Goal: Complete application form: Complete application form

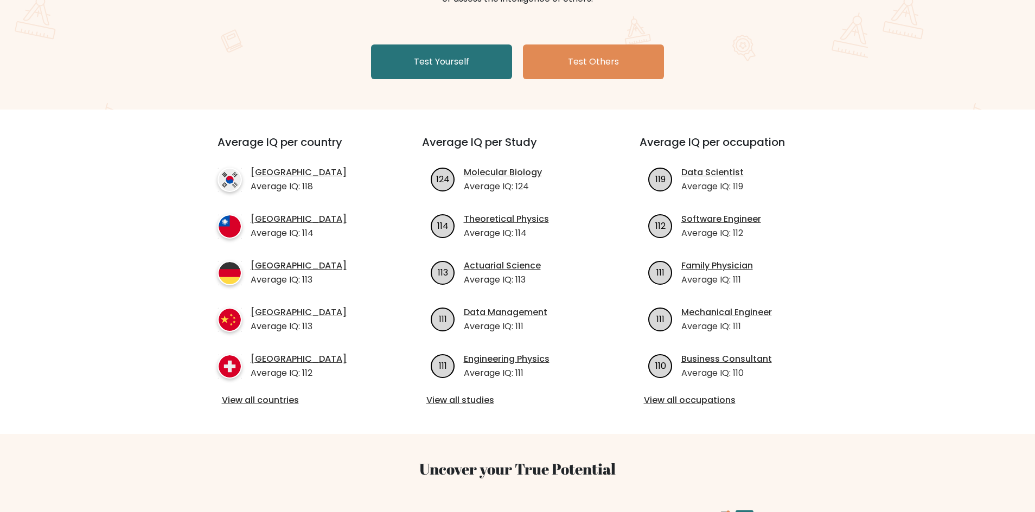
scroll to position [163, 0]
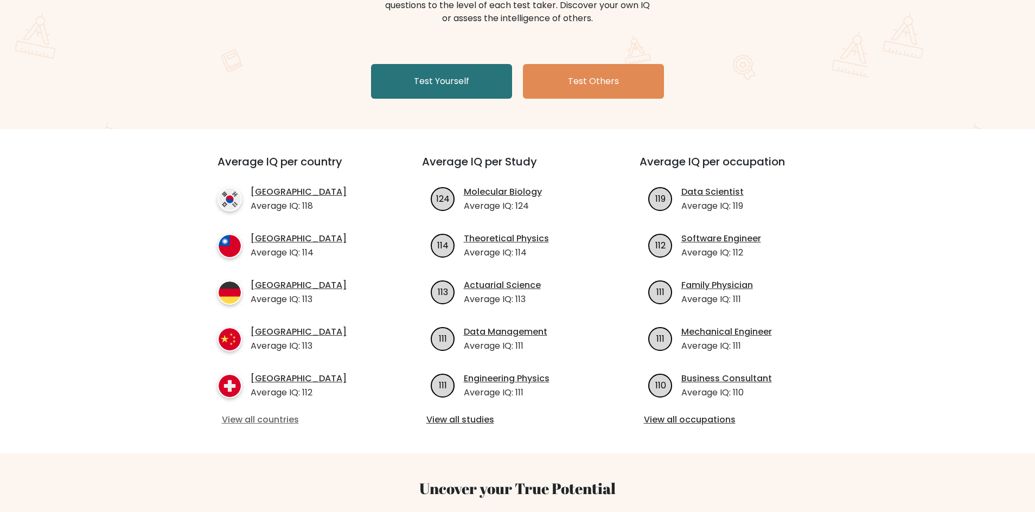
click at [266, 418] on link "View all countries" at bounding box center [300, 419] width 157 height 13
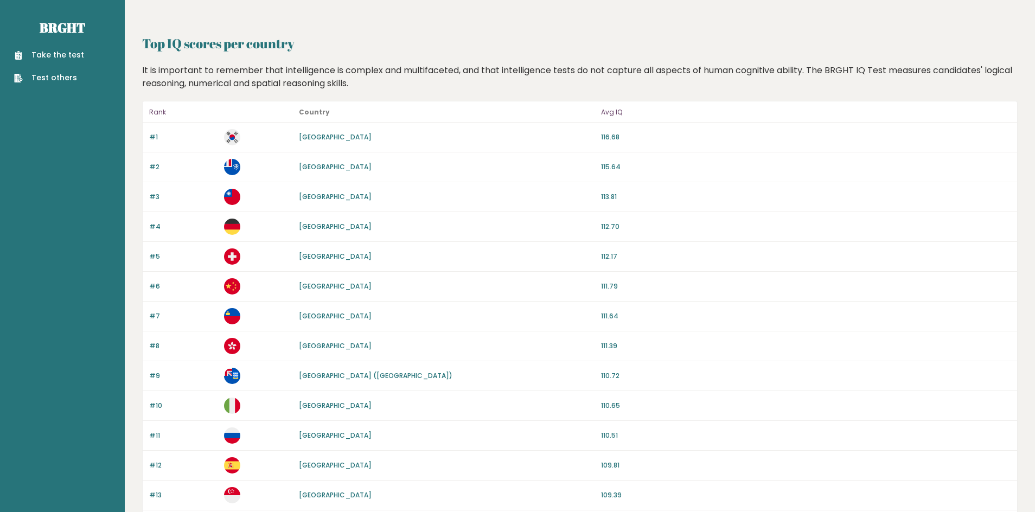
click at [59, 57] on link "Take the test" at bounding box center [49, 54] width 70 height 11
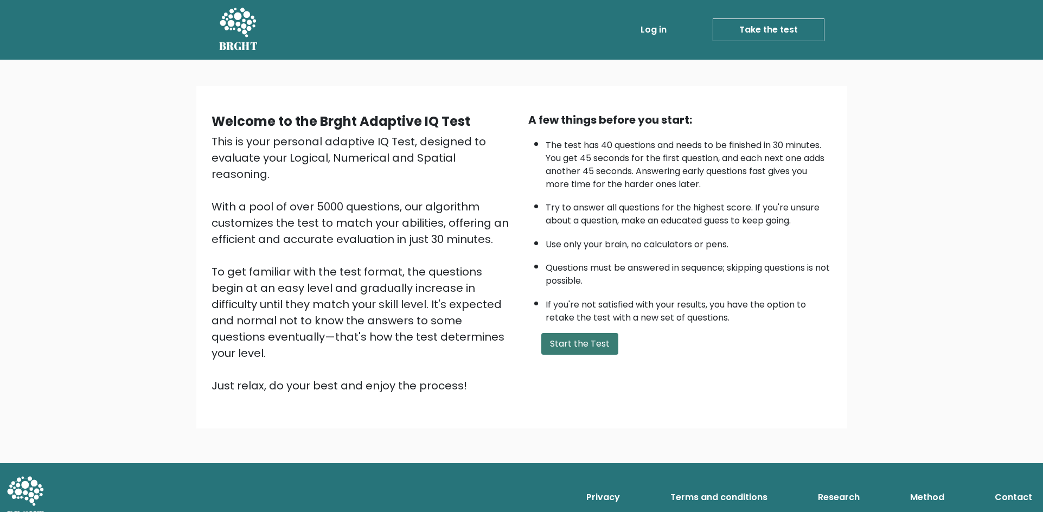
click at [592, 348] on button "Start the Test" at bounding box center [579, 344] width 77 height 22
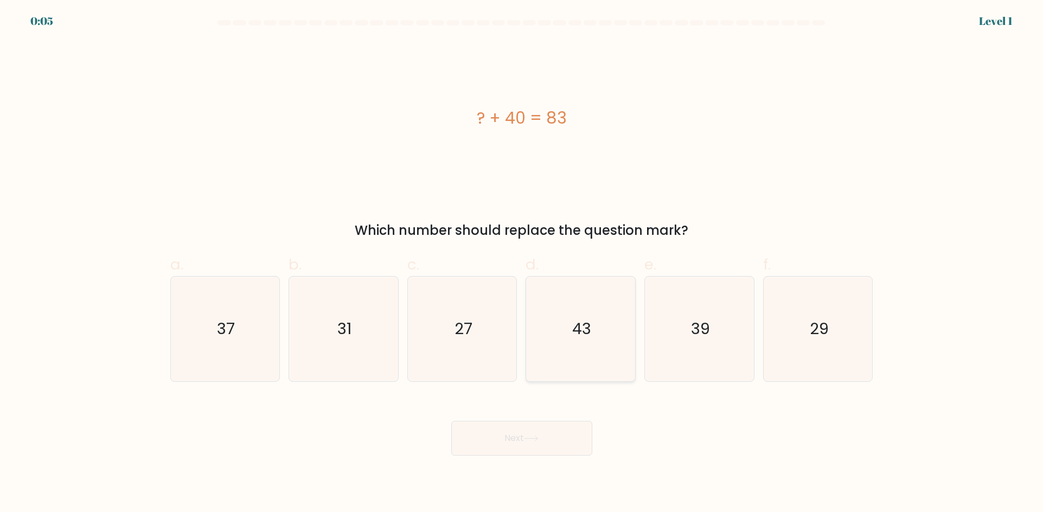
click at [583, 353] on icon "43" at bounding box center [580, 329] width 105 height 105
click at [522, 263] on input "d. 43" at bounding box center [522, 259] width 1 height 7
radio input "true"
click at [507, 445] on button "Next" at bounding box center [521, 438] width 141 height 35
click at [510, 436] on button "Next" at bounding box center [521, 438] width 141 height 35
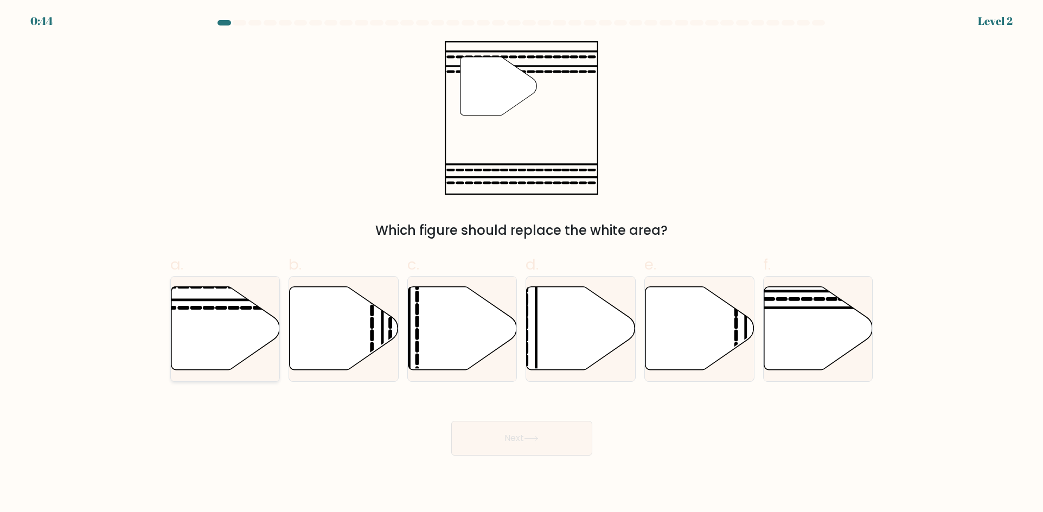
drag, startPoint x: 204, startPoint y: 329, endPoint x: 214, endPoint y: 323, distance: 11.3
click at [210, 326] on icon at bounding box center [225, 328] width 109 height 84
click at [522, 263] on input "a." at bounding box center [522, 259] width 1 height 7
radio input "true"
click at [511, 436] on button "Next" at bounding box center [521, 438] width 141 height 35
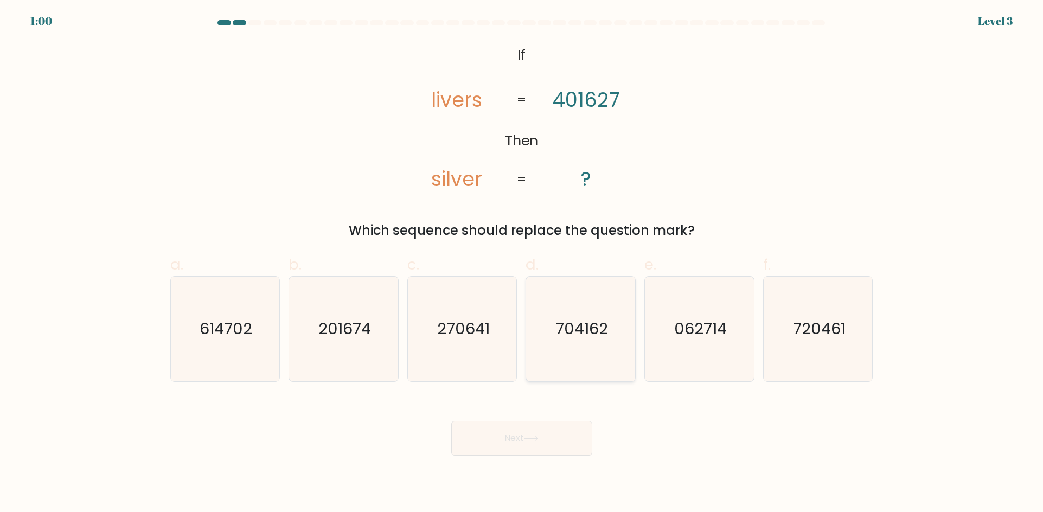
drag, startPoint x: 808, startPoint y: 362, endPoint x: 579, endPoint y: 339, distance: 231.0
click at [807, 361] on icon "720461" at bounding box center [818, 329] width 105 height 105
click at [522, 263] on input "f. 720461" at bounding box center [522, 259] width 1 height 7
radio input "true"
click at [522, 443] on button "Next" at bounding box center [521, 438] width 141 height 35
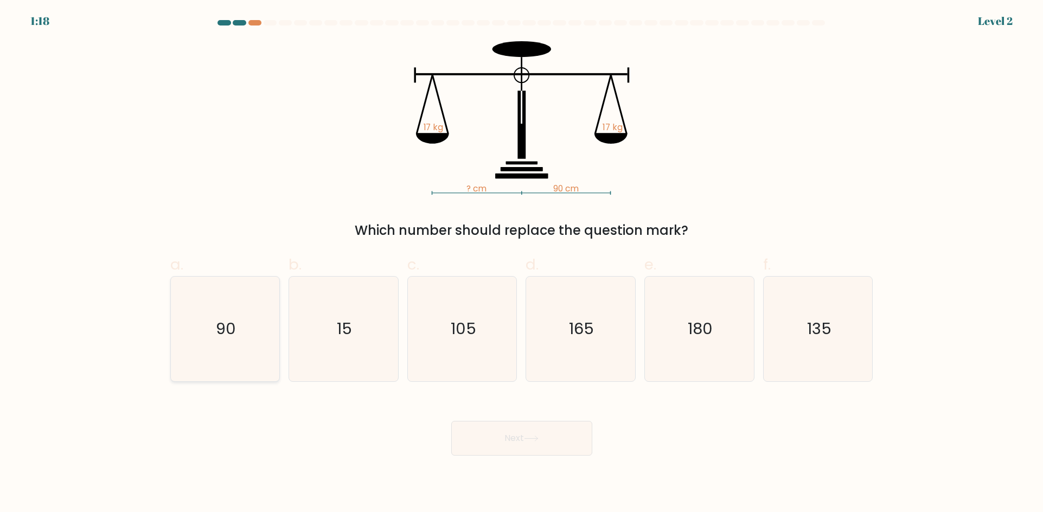
drag, startPoint x: 252, startPoint y: 324, endPoint x: 243, endPoint y: 317, distance: 11.2
click at [243, 319] on icon "90" at bounding box center [224, 329] width 105 height 105
click at [522, 263] on input "a. 90" at bounding box center [522, 259] width 1 height 7
radio input "true"
click at [506, 450] on button "Next" at bounding box center [521, 438] width 141 height 35
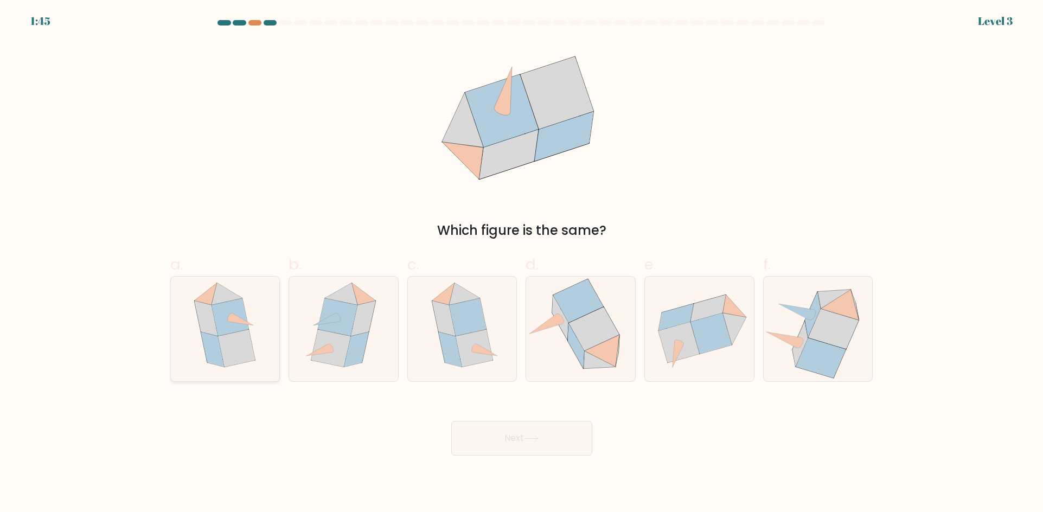
click at [246, 347] on icon at bounding box center [236, 347] width 37 height 37
click at [522, 263] on input "a." at bounding box center [522, 259] width 1 height 7
radio input "true"
click at [531, 440] on button "Next" at bounding box center [521, 438] width 141 height 35
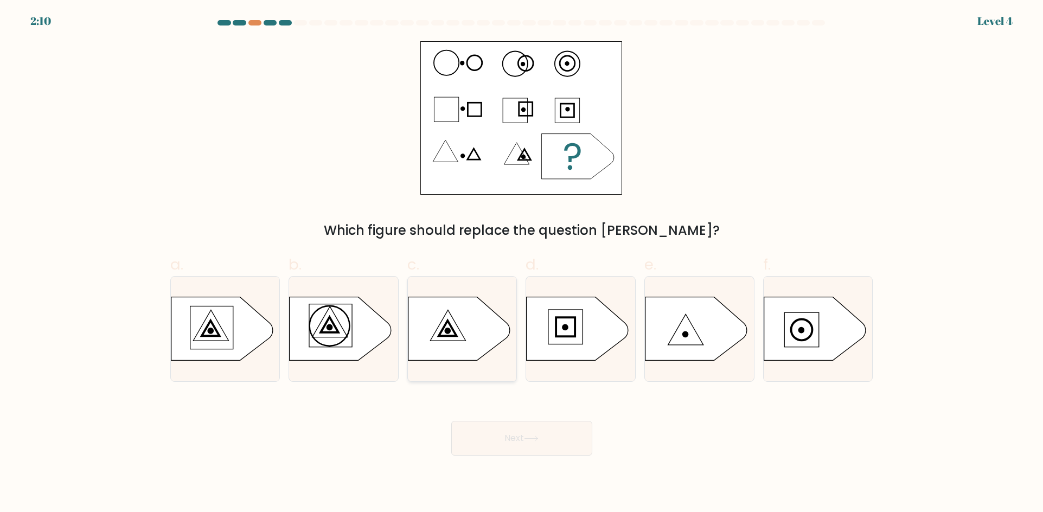
drag, startPoint x: 453, startPoint y: 335, endPoint x: 458, endPoint y: 330, distance: 7.7
click at [453, 333] on icon at bounding box center [462, 329] width 109 height 65
click at [522, 263] on input "c." at bounding box center [522, 259] width 1 height 7
radio input "true"
click at [520, 440] on button "Next" at bounding box center [521, 438] width 141 height 35
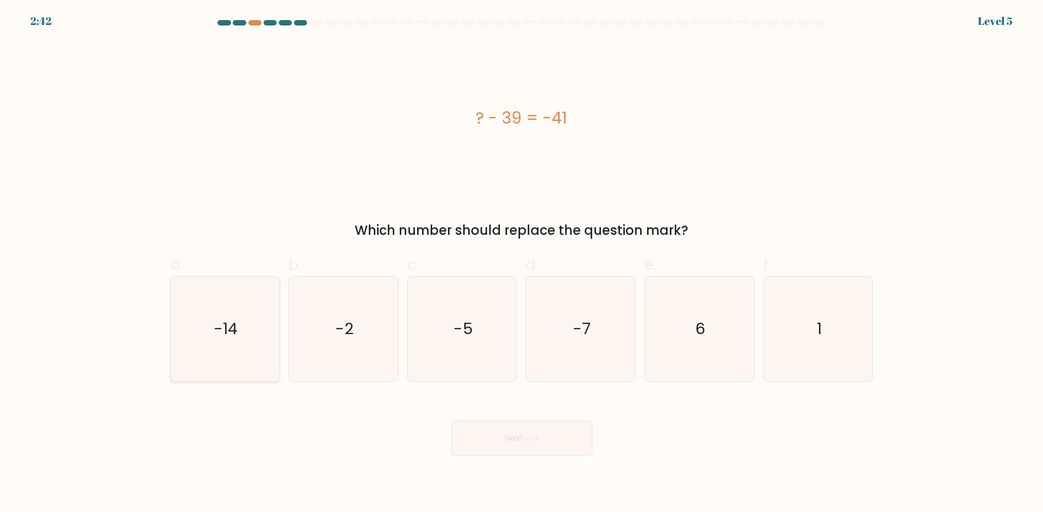
click at [237, 337] on text "-14" at bounding box center [226, 329] width 24 height 22
click at [500, 446] on button "Next" at bounding box center [521, 438] width 141 height 35
click at [233, 190] on div "? - 39 = -41" at bounding box center [521, 117] width 703 height 153
click at [184, 330] on icon "-14" at bounding box center [224, 329] width 105 height 105
click at [522, 263] on input "a. -14" at bounding box center [522, 259] width 1 height 7
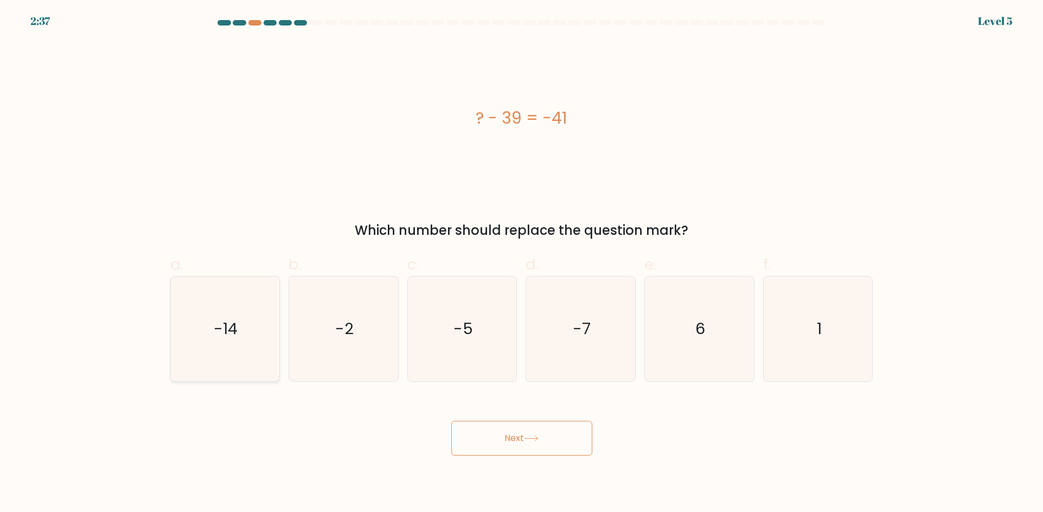
radio input "true"
click at [521, 441] on button "Next" at bounding box center [521, 438] width 141 height 35
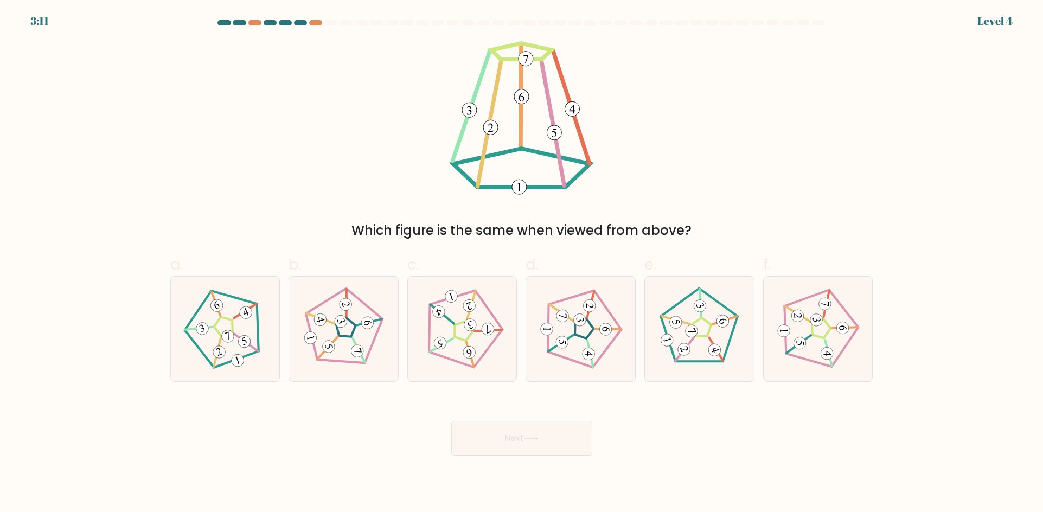
drag, startPoint x: 497, startPoint y: 143, endPoint x: 344, endPoint y: 143, distance: 152.9
click at [345, 143] on div "Which figure is the same when viewed from above?" at bounding box center [522, 140] width 716 height 199
click at [227, 331] on 180 at bounding box center [228, 336] width 16 height 16
click at [522, 263] on input "a." at bounding box center [522, 259] width 1 height 7
radio input "true"
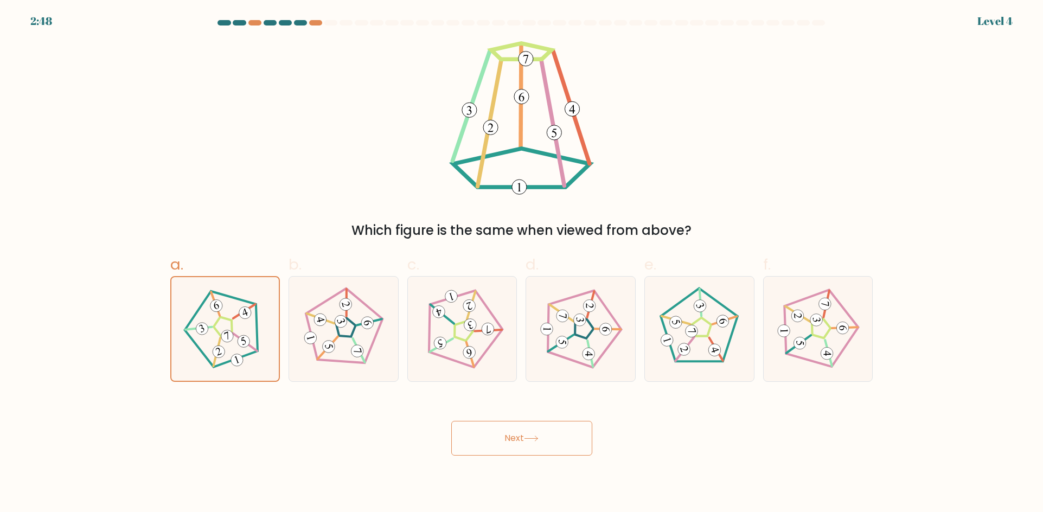
click at [555, 434] on button "Next" at bounding box center [521, 438] width 141 height 35
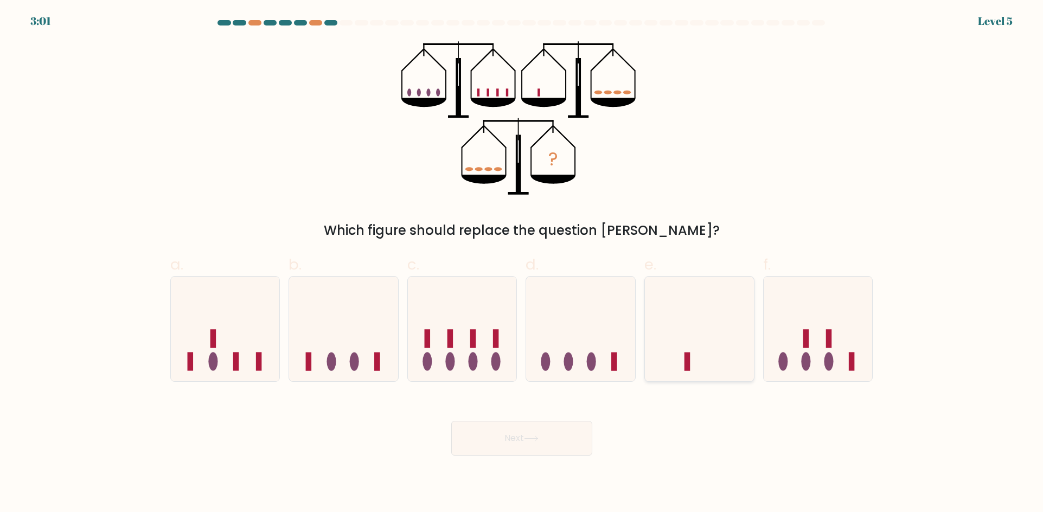
drag, startPoint x: 688, startPoint y: 327, endPoint x: 695, endPoint y: 330, distance: 8.3
click at [688, 327] on icon at bounding box center [699, 329] width 109 height 90
click at [522, 263] on input "e." at bounding box center [522, 259] width 1 height 7
radio input "true"
click at [553, 435] on button "Next" at bounding box center [521, 438] width 141 height 35
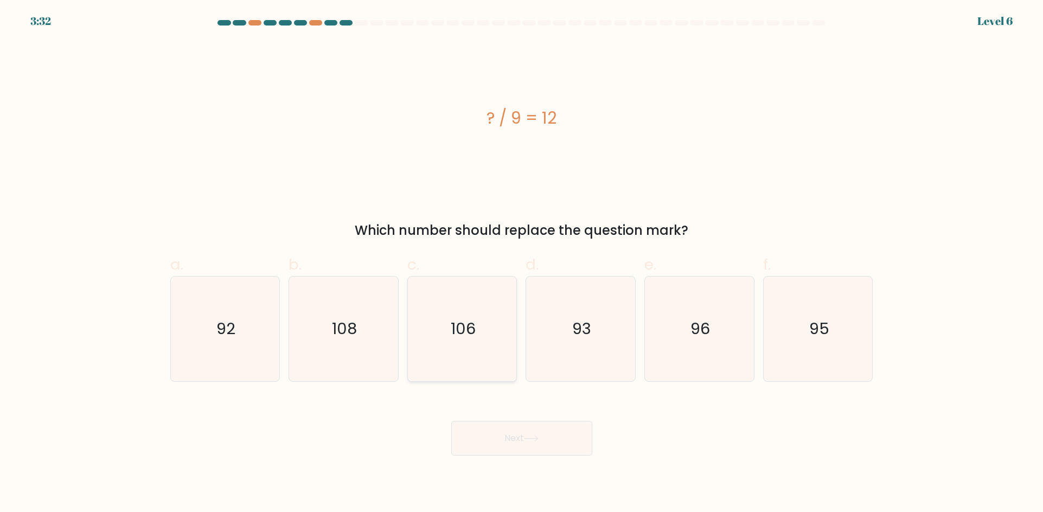
click at [470, 326] on text "106" at bounding box center [463, 329] width 25 height 22
click at [522, 263] on input "c. 106" at bounding box center [522, 259] width 1 height 7
radio input "true"
click at [538, 433] on button "Next" at bounding box center [521, 438] width 141 height 35
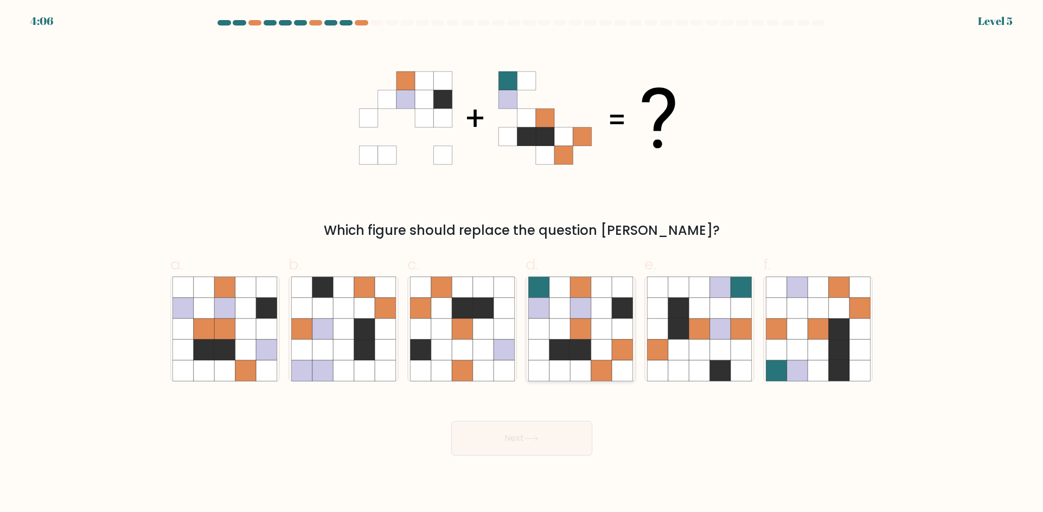
click at [555, 349] on icon at bounding box center [559, 349] width 21 height 21
click at [522, 263] on input "d." at bounding box center [522, 259] width 1 height 7
radio input "true"
click at [541, 442] on button "Next" at bounding box center [521, 438] width 141 height 35
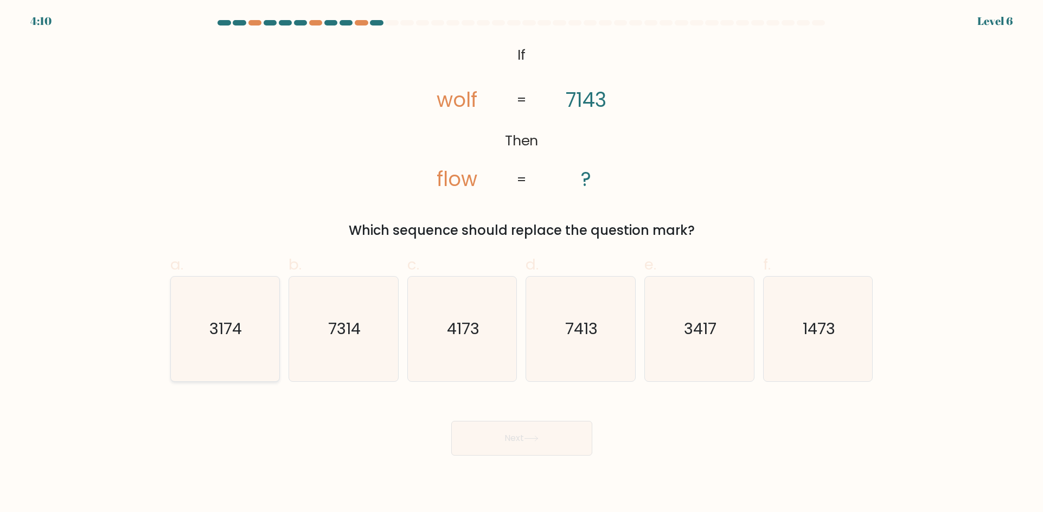
click at [242, 334] on icon "3174" at bounding box center [224, 329] width 105 height 105
click at [522, 263] on input "a. 3174" at bounding box center [522, 259] width 1 height 7
radio input "true"
click at [699, 352] on icon "3417" at bounding box center [699, 329] width 105 height 105
click at [522, 263] on input "e. 3417" at bounding box center [522, 259] width 1 height 7
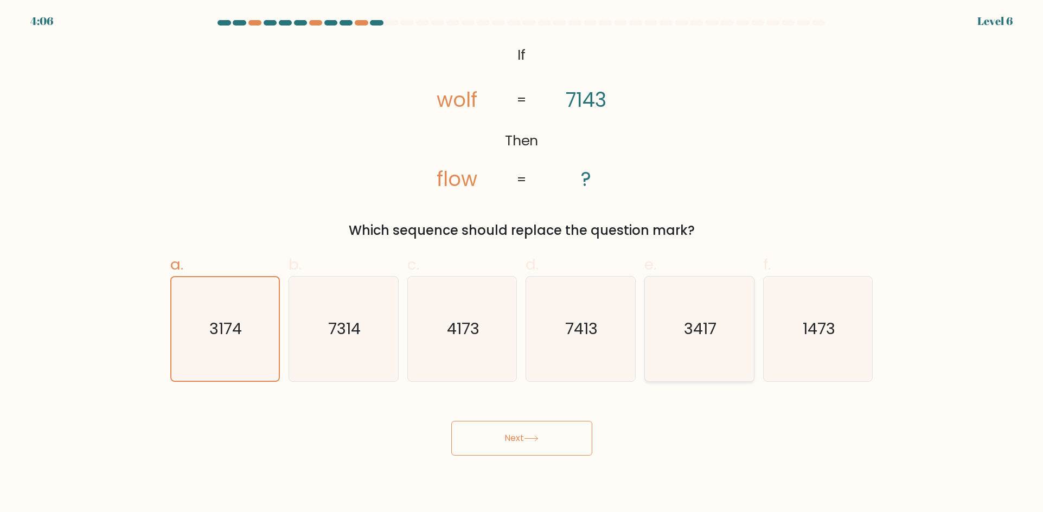
radio input "true"
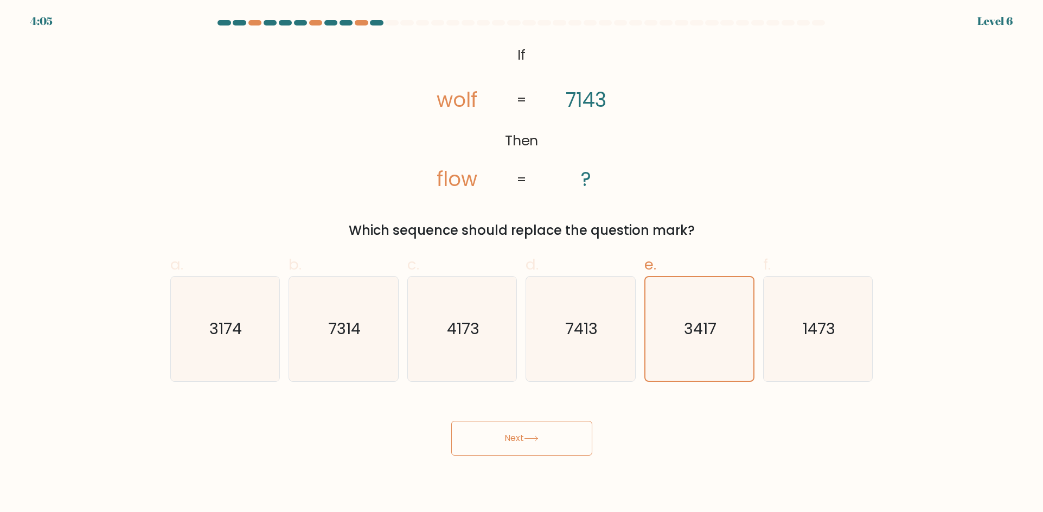
click at [544, 442] on button "Next" at bounding box center [521, 438] width 141 height 35
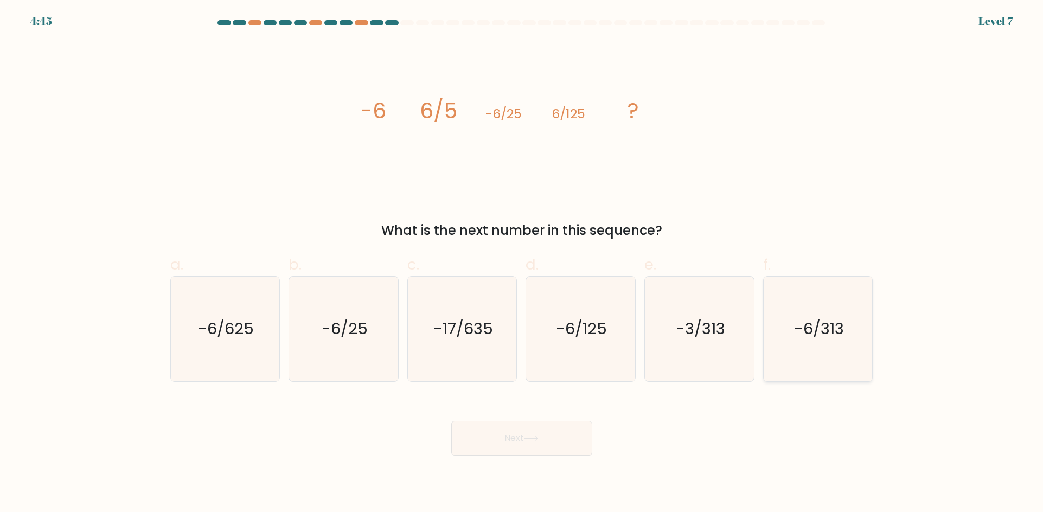
drag, startPoint x: 852, startPoint y: 339, endPoint x: 843, endPoint y: 339, distance: 8.7
click at [851, 339] on icon "-6/313" at bounding box center [818, 329] width 105 height 105
click at [522, 263] on input "f. -6/313" at bounding box center [522, 259] width 1 height 7
radio input "true"
click at [575, 439] on button "Next" at bounding box center [521, 438] width 141 height 35
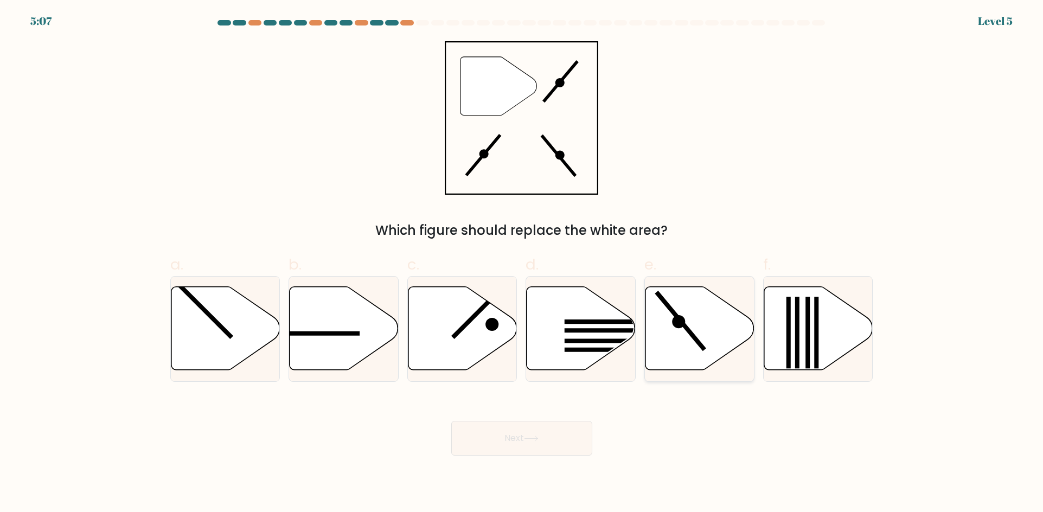
click at [689, 328] on icon at bounding box center [699, 328] width 109 height 84
click at [522, 263] on input "e." at bounding box center [522, 259] width 1 height 7
radio input "true"
click at [572, 432] on button "Next" at bounding box center [521, 438] width 141 height 35
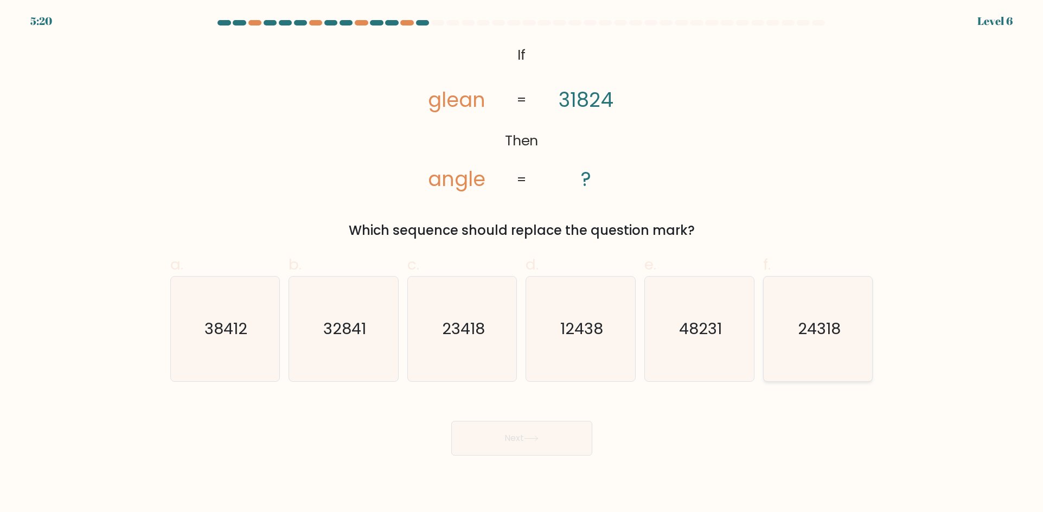
click at [808, 329] on text "24318" at bounding box center [819, 329] width 43 height 22
click at [522, 263] on input "f. 24318" at bounding box center [522, 259] width 1 height 7
radio input "true"
click at [529, 435] on icon at bounding box center [531, 438] width 15 height 6
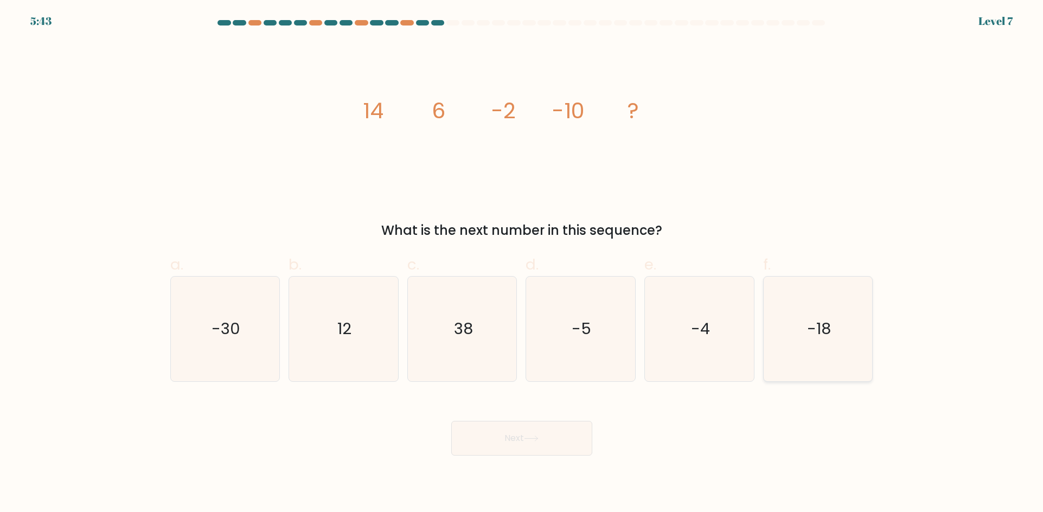
click at [824, 341] on icon "-18" at bounding box center [818, 329] width 105 height 105
click at [522, 263] on input "f. -18" at bounding box center [522, 259] width 1 height 7
radio input "true"
click at [536, 438] on icon at bounding box center [531, 438] width 15 height 6
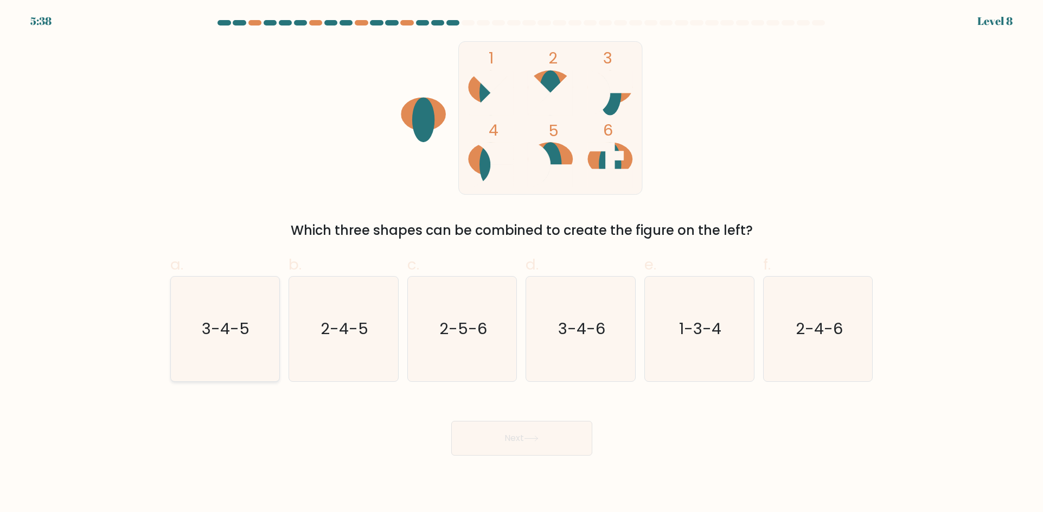
click at [217, 337] on text "3-4-5" at bounding box center [226, 329] width 48 height 22
click at [522, 263] on input "a. 3-4-5" at bounding box center [522, 259] width 1 height 7
radio input "true"
click at [503, 433] on button "Next" at bounding box center [521, 438] width 141 height 35
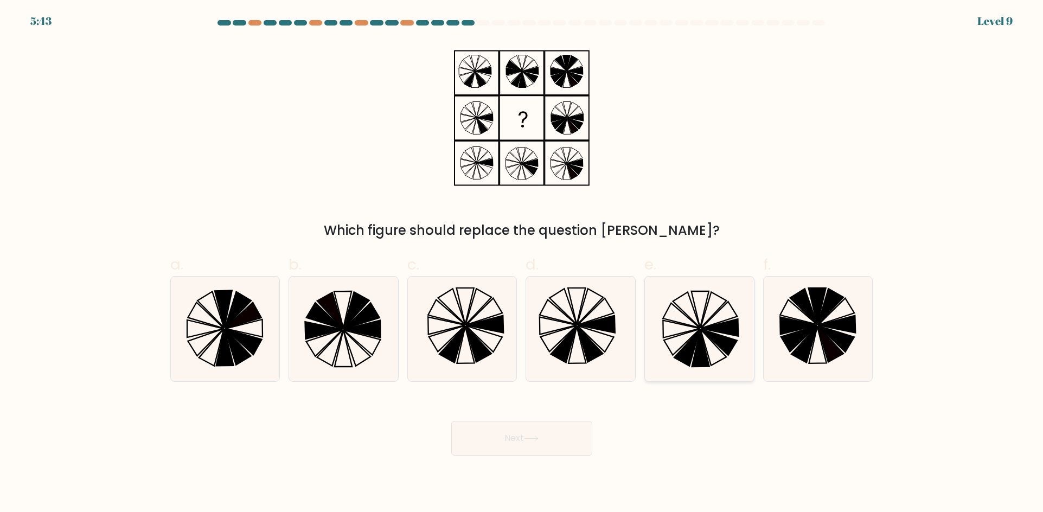
drag, startPoint x: 688, startPoint y: 328, endPoint x: 679, endPoint y: 322, distance: 10.4
click at [686, 325] on icon at bounding box center [699, 329] width 105 height 105
click at [522, 263] on input "e." at bounding box center [522, 259] width 1 height 7
radio input "true"
click at [533, 425] on button "Next" at bounding box center [521, 438] width 141 height 35
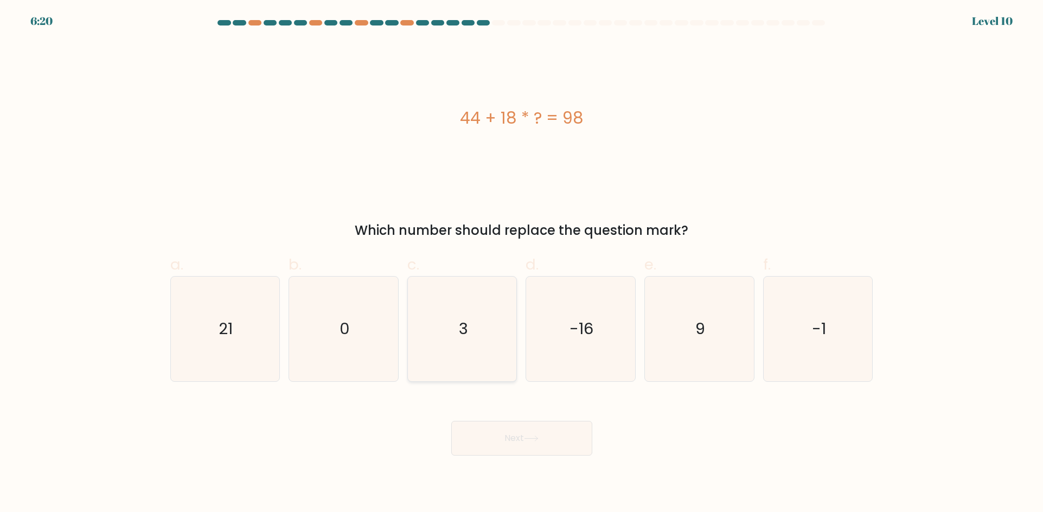
click at [436, 345] on icon "3" at bounding box center [462, 329] width 105 height 105
click at [522, 263] on input "c. 3" at bounding box center [522, 259] width 1 height 7
radio input "true"
drag, startPoint x: 491, startPoint y: 436, endPoint x: 481, endPoint y: 430, distance: 11.9
click at [487, 434] on button "Next" at bounding box center [521, 438] width 141 height 35
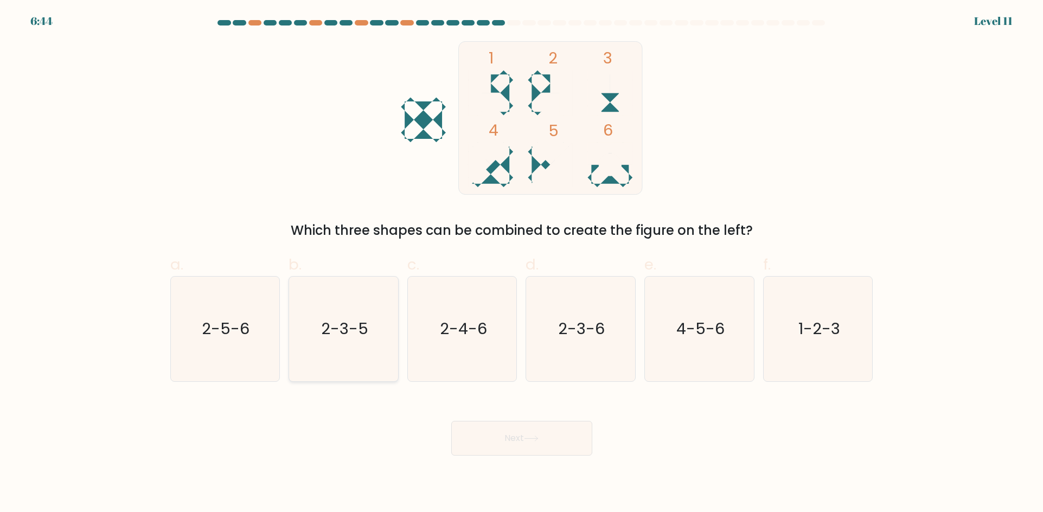
drag, startPoint x: 348, startPoint y: 301, endPoint x: 369, endPoint y: 317, distance: 27.1
click at [348, 301] on icon "2-3-5" at bounding box center [343, 329] width 105 height 105
click at [522, 263] on input "b. 2-3-5" at bounding box center [522, 259] width 1 height 7
radio input "true"
click at [498, 443] on button "Next" at bounding box center [521, 438] width 141 height 35
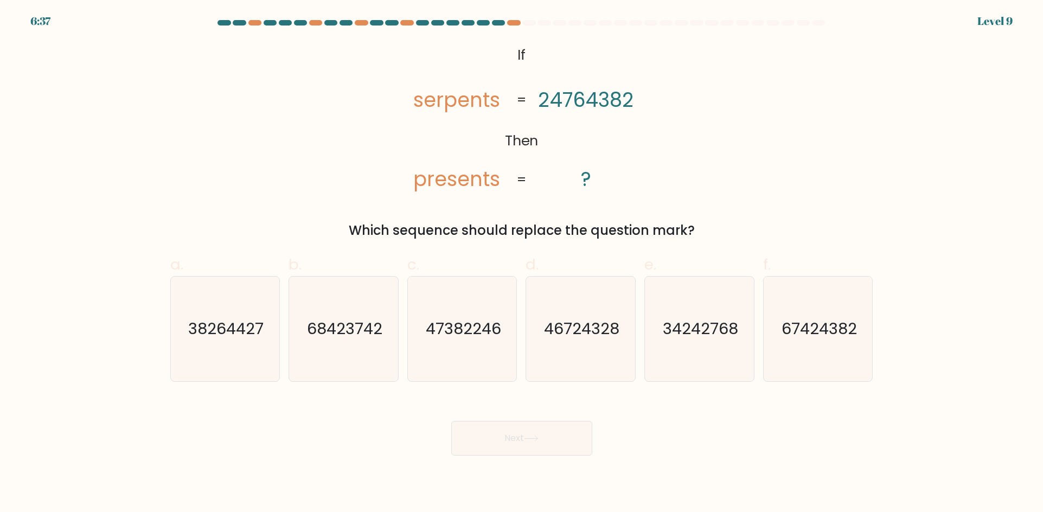
drag, startPoint x: 826, startPoint y: 342, endPoint x: 625, endPoint y: 402, distance: 209.3
click at [818, 333] on icon "67424382" at bounding box center [818, 329] width 105 height 105
drag, startPoint x: 951, startPoint y: 322, endPoint x: 935, endPoint y: 333, distance: 19.6
click at [943, 325] on form "If ?" at bounding box center [521, 237] width 1043 height 435
click at [801, 302] on icon "67424382" at bounding box center [818, 329] width 105 height 105
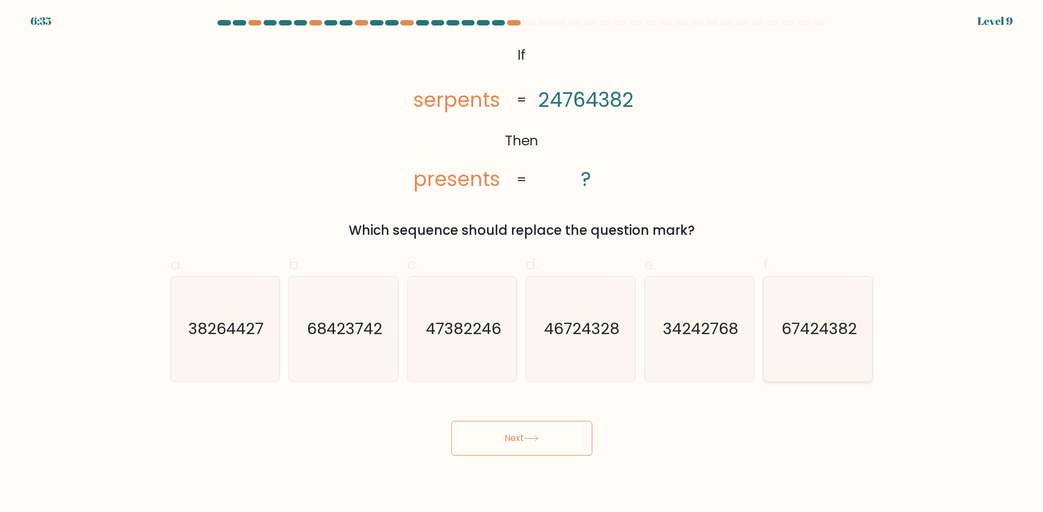
click at [522, 263] on input "f. 67424382" at bounding box center [522, 259] width 1 height 7
radio input "true"
click at [560, 434] on button "Next" at bounding box center [521, 438] width 141 height 35
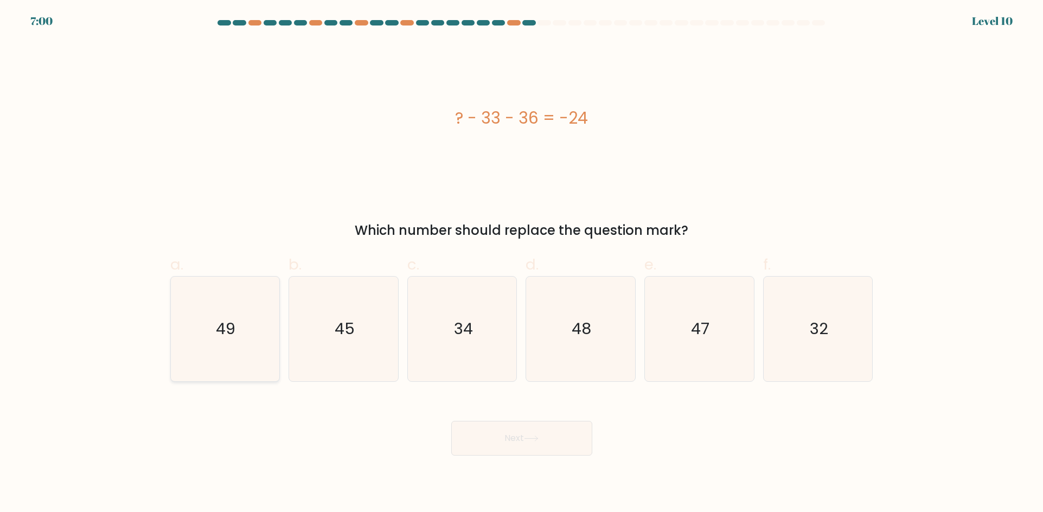
drag, startPoint x: 214, startPoint y: 312, endPoint x: 234, endPoint y: 313, distance: 20.1
click at [218, 313] on icon "49" at bounding box center [224, 329] width 105 height 105
click at [522, 263] on input "a. 49" at bounding box center [522, 259] width 1 height 7
radio input "true"
click at [537, 432] on button "Next" at bounding box center [521, 438] width 141 height 35
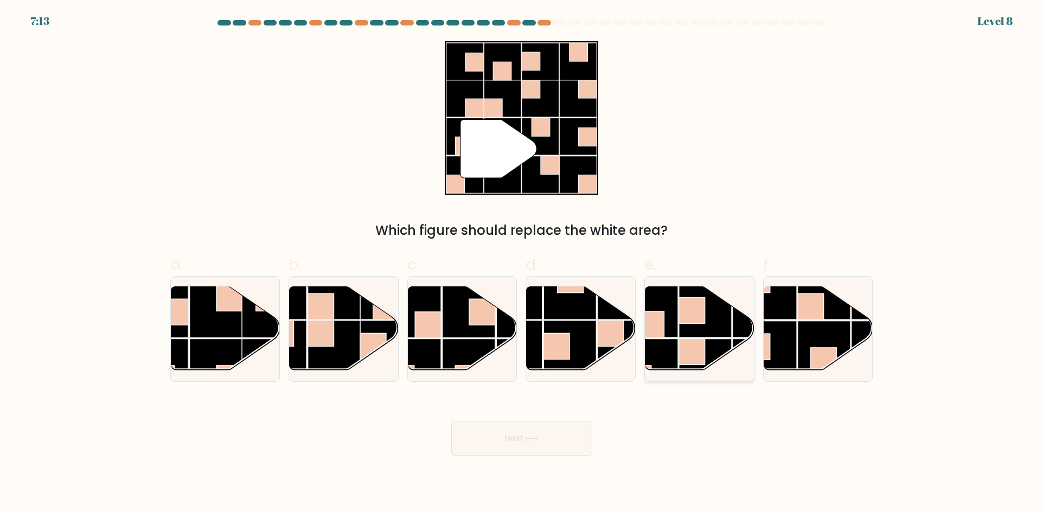
click at [699, 332] on rect at bounding box center [705, 310] width 53 height 53
click at [522, 263] on input "e." at bounding box center [522, 259] width 1 height 7
radio input "true"
click at [489, 428] on button "Next" at bounding box center [521, 438] width 141 height 35
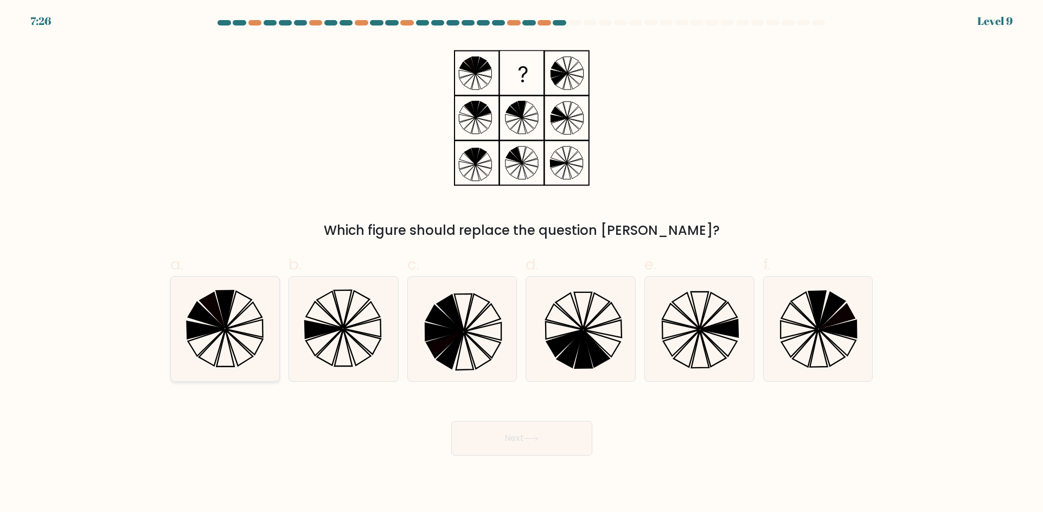
click at [207, 342] on icon at bounding box center [224, 329] width 105 height 105
click at [522, 263] on input "a." at bounding box center [522, 259] width 1 height 7
radio input "true"
click at [567, 440] on button "Next" at bounding box center [521, 438] width 141 height 35
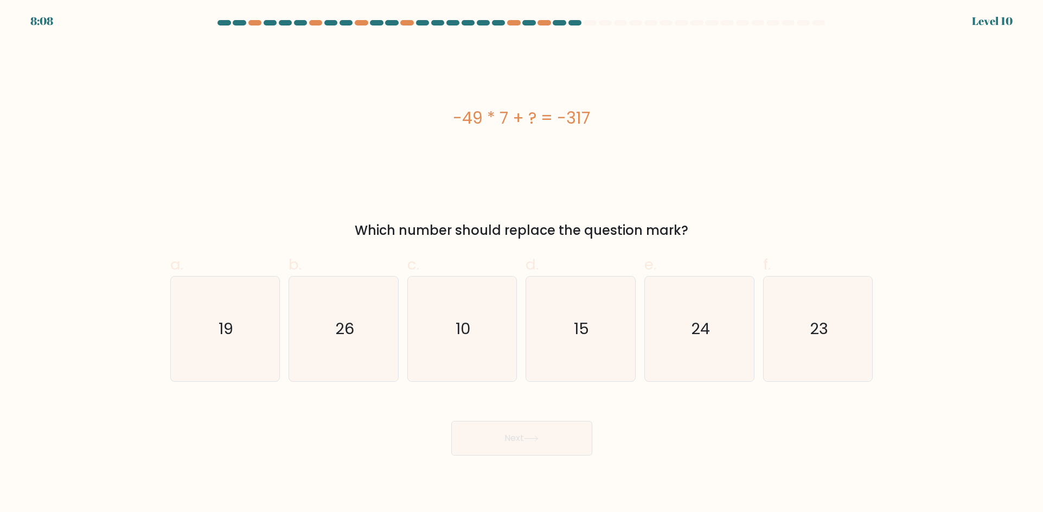
drag, startPoint x: 582, startPoint y: 375, endPoint x: 550, endPoint y: 464, distance: 94.7
click at [583, 376] on icon "15" at bounding box center [580, 329] width 105 height 105
click at [522, 263] on input "d. 15" at bounding box center [522, 259] width 1 height 7
radio input "true"
click at [559, 450] on button "Next" at bounding box center [521, 438] width 141 height 35
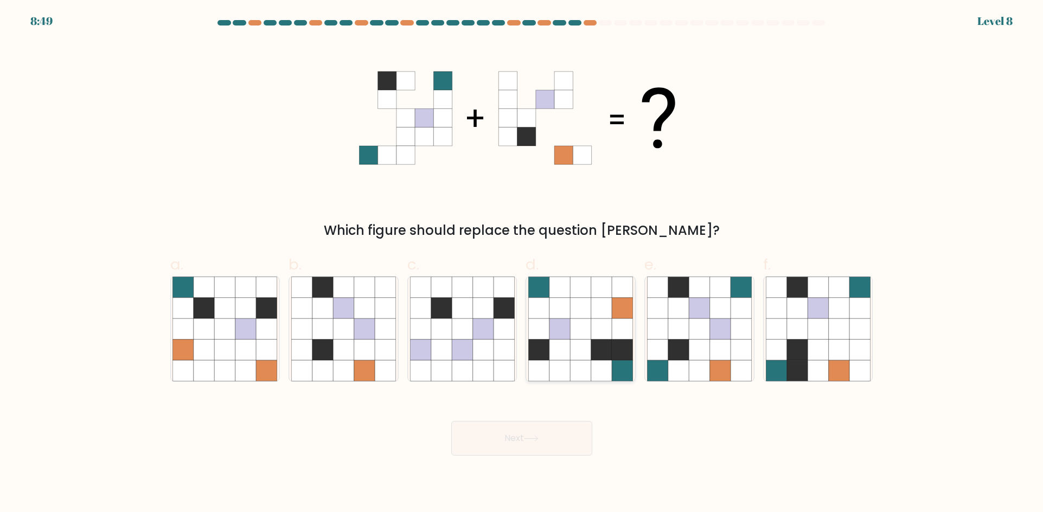
click at [587, 342] on icon at bounding box center [580, 349] width 21 height 21
click at [522, 263] on input "d." at bounding box center [522, 259] width 1 height 7
radio input "true"
click at [577, 446] on button "Next" at bounding box center [521, 438] width 141 height 35
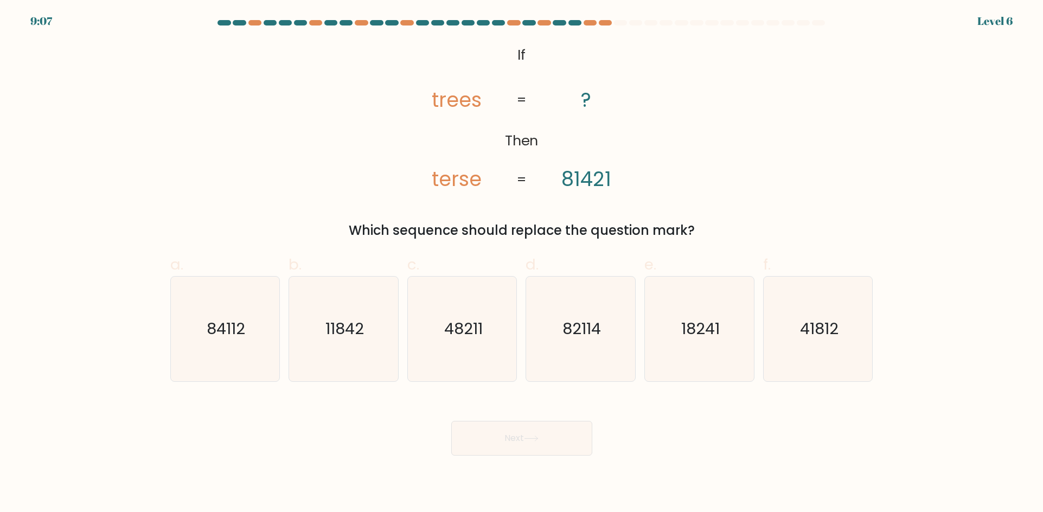
drag, startPoint x: 241, startPoint y: 325, endPoint x: 426, endPoint y: 423, distance: 208.9
click at [254, 330] on icon "84112" at bounding box center [224, 329] width 105 height 105
click at [522, 263] on input "a. 84112" at bounding box center [522, 259] width 1 height 7
radio input "true"
click at [536, 442] on button "Next" at bounding box center [521, 438] width 141 height 35
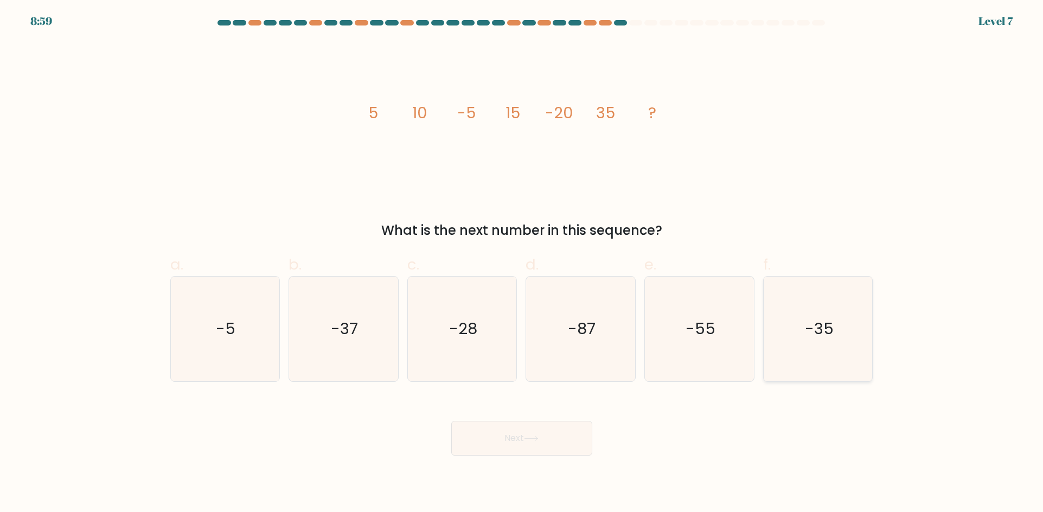
click at [808, 339] on icon "-35" at bounding box center [818, 329] width 105 height 105
click at [522, 263] on input "f. -35" at bounding box center [522, 259] width 1 height 7
radio input "true"
drag, startPoint x: 551, startPoint y: 441, endPoint x: 558, endPoint y: 454, distance: 15.0
click at [551, 441] on button "Next" at bounding box center [521, 438] width 141 height 35
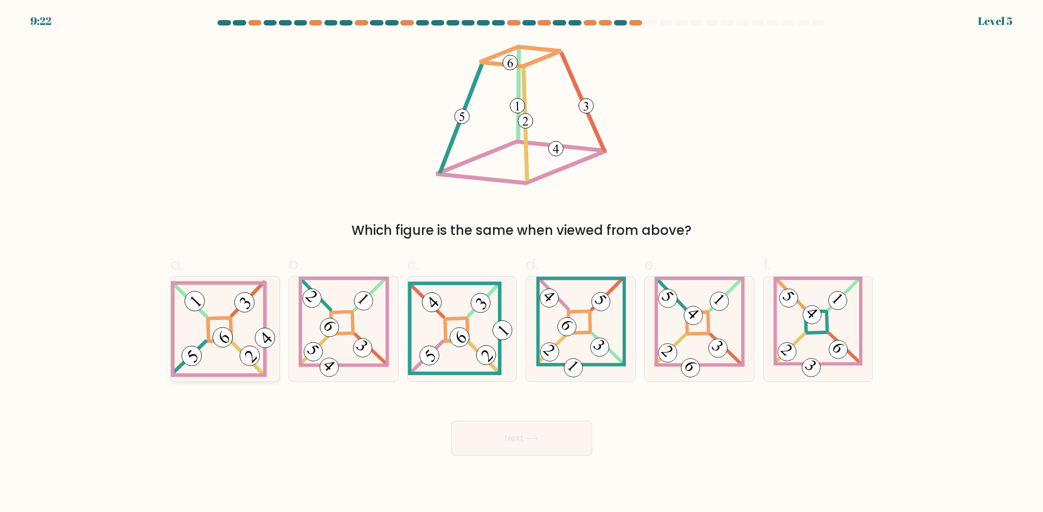
click at [230, 328] on 272 at bounding box center [219, 329] width 23 height 23
click at [522, 263] on input "a." at bounding box center [522, 259] width 1 height 7
radio input "true"
click at [497, 450] on button "Next" at bounding box center [521, 438] width 141 height 35
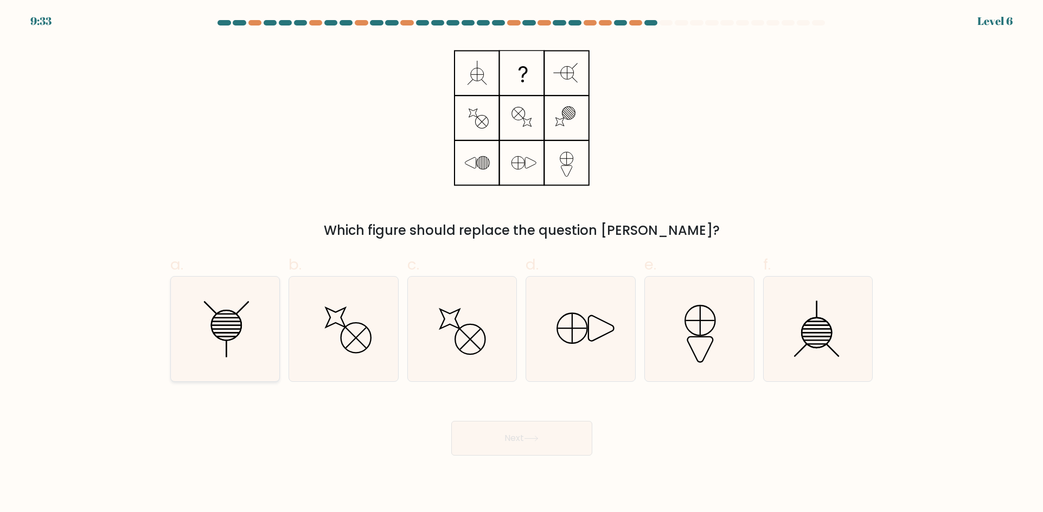
click at [254, 316] on icon at bounding box center [224, 329] width 105 height 105
click at [522, 263] on input "a." at bounding box center [522, 259] width 1 height 7
radio input "true"
click at [522, 428] on button "Next" at bounding box center [521, 438] width 141 height 35
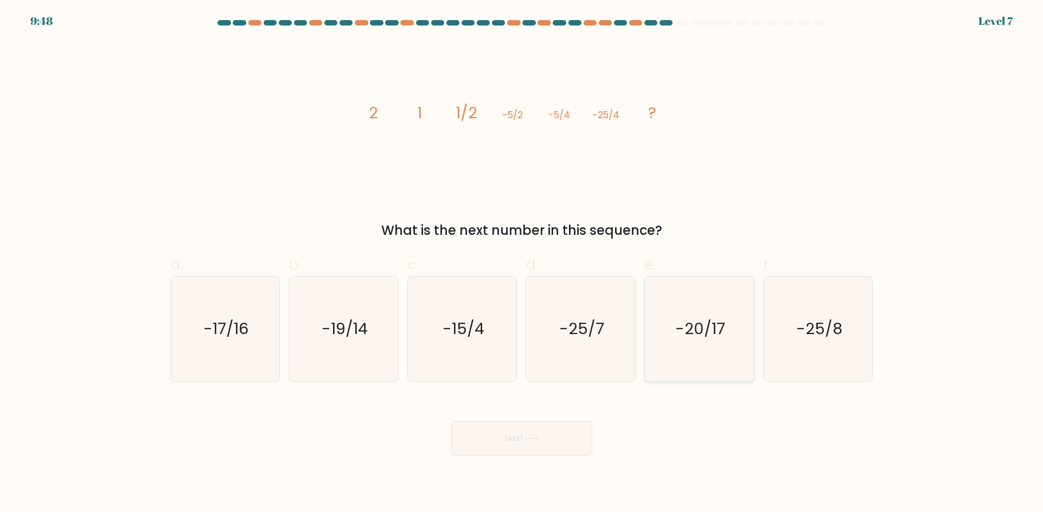
click at [720, 333] on text "-20/17" at bounding box center [700, 329] width 50 height 22
click at [522, 263] on input "e. -20/17" at bounding box center [522, 259] width 1 height 7
radio input "true"
click at [512, 447] on button "Next" at bounding box center [521, 438] width 141 height 35
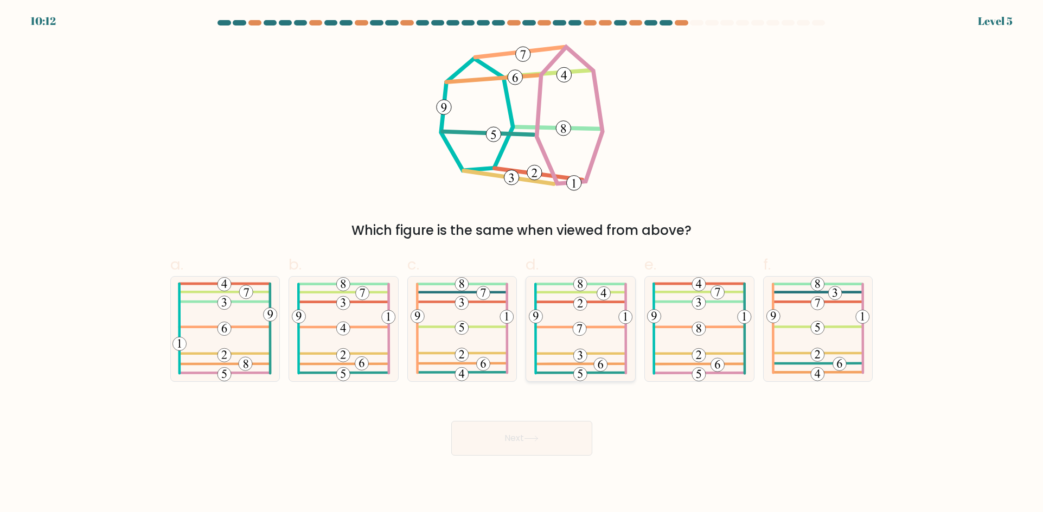
click at [602, 297] on 569 at bounding box center [604, 293] width 14 height 14
click at [522, 263] on input "d." at bounding box center [522, 259] width 1 height 7
radio input "true"
click at [564, 439] on button "Next" at bounding box center [521, 438] width 141 height 35
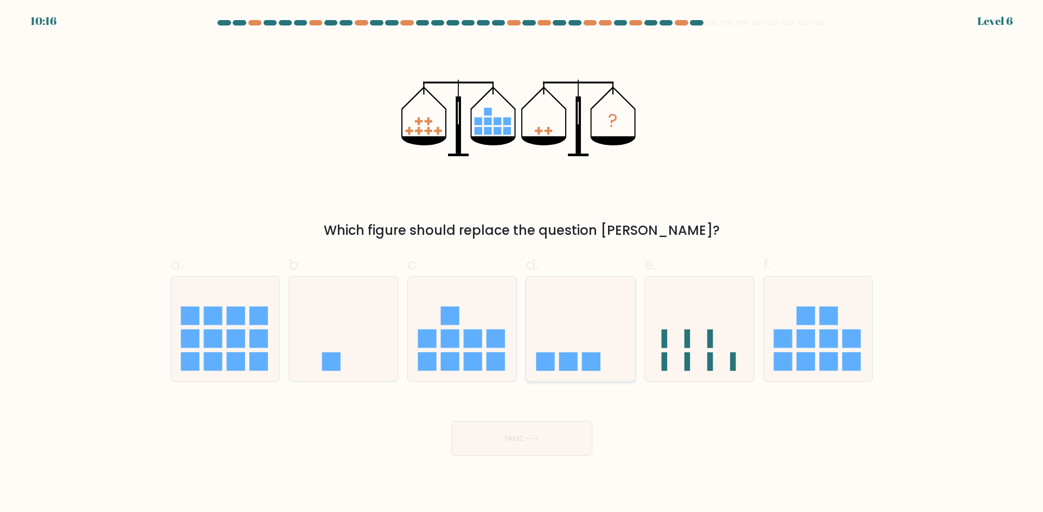
click at [551, 354] on rect at bounding box center [545, 361] width 18 height 18
click at [522, 263] on input "d." at bounding box center [522, 259] width 1 height 7
radio input "true"
click at [549, 442] on button "Next" at bounding box center [521, 438] width 141 height 35
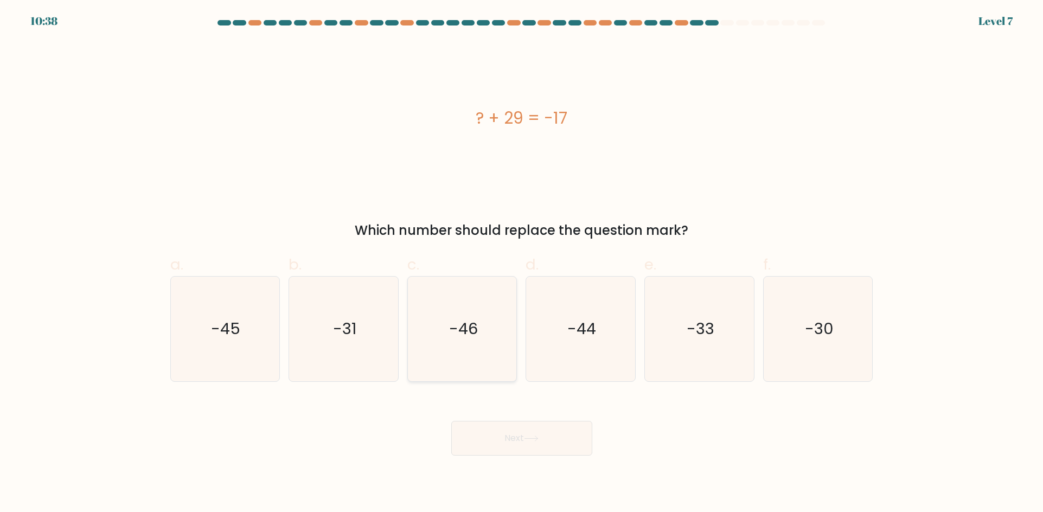
click at [485, 326] on icon "-46" at bounding box center [462, 329] width 105 height 105
click at [522, 263] on input "c. -46" at bounding box center [522, 259] width 1 height 7
radio input "true"
click at [538, 449] on button "Next" at bounding box center [521, 438] width 141 height 35
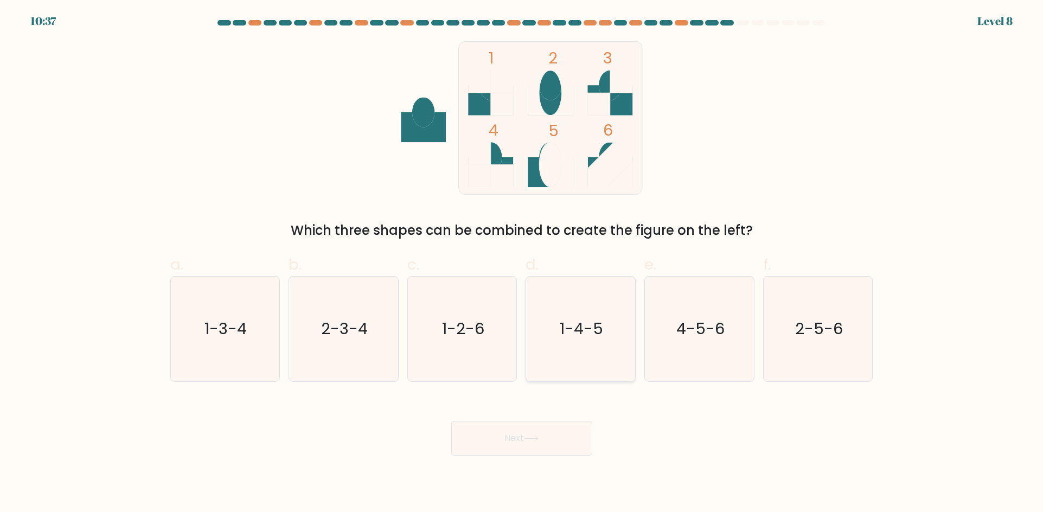
click at [579, 377] on icon "1-4-5" at bounding box center [580, 329] width 105 height 105
click at [522, 263] on input "d. 1-4-5" at bounding box center [522, 259] width 1 height 7
radio input "true"
click at [554, 435] on button "Next" at bounding box center [521, 438] width 141 height 35
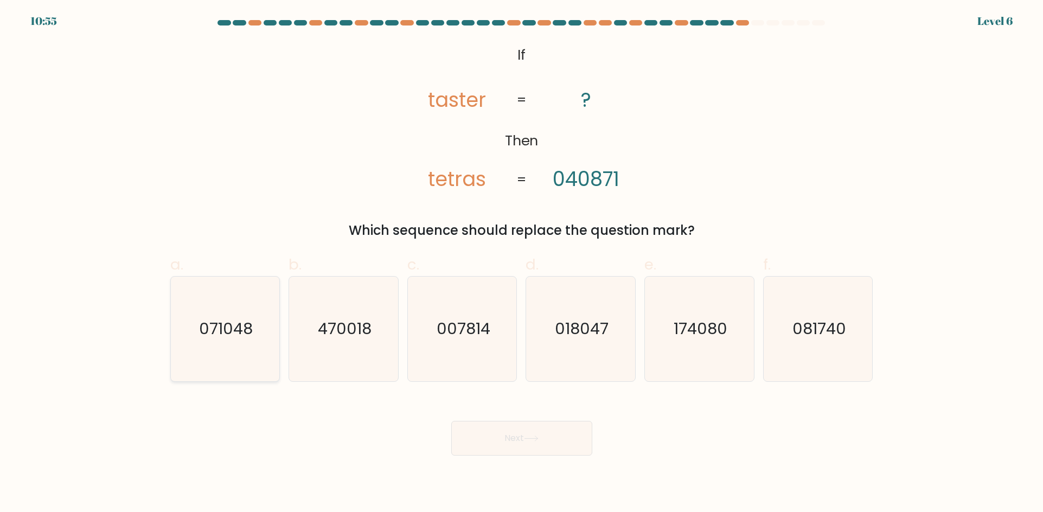
click at [195, 341] on icon "071048" at bounding box center [224, 329] width 105 height 105
click at [522, 263] on input "a. 071048" at bounding box center [522, 259] width 1 height 7
radio input "true"
click at [563, 432] on button "Next" at bounding box center [521, 438] width 141 height 35
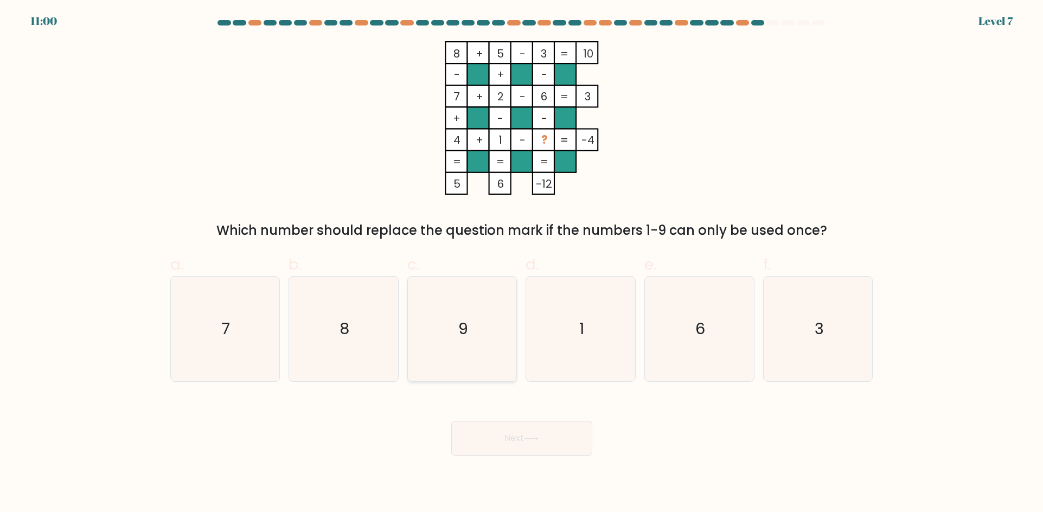
click at [467, 328] on text "9" at bounding box center [463, 329] width 10 height 22
click at [522, 263] on input "c. 9" at bounding box center [522, 259] width 1 height 7
radio input "true"
drag, startPoint x: 516, startPoint y: 432, endPoint x: 516, endPoint y: 426, distance: 6.0
click at [516, 429] on button "Next" at bounding box center [521, 438] width 141 height 35
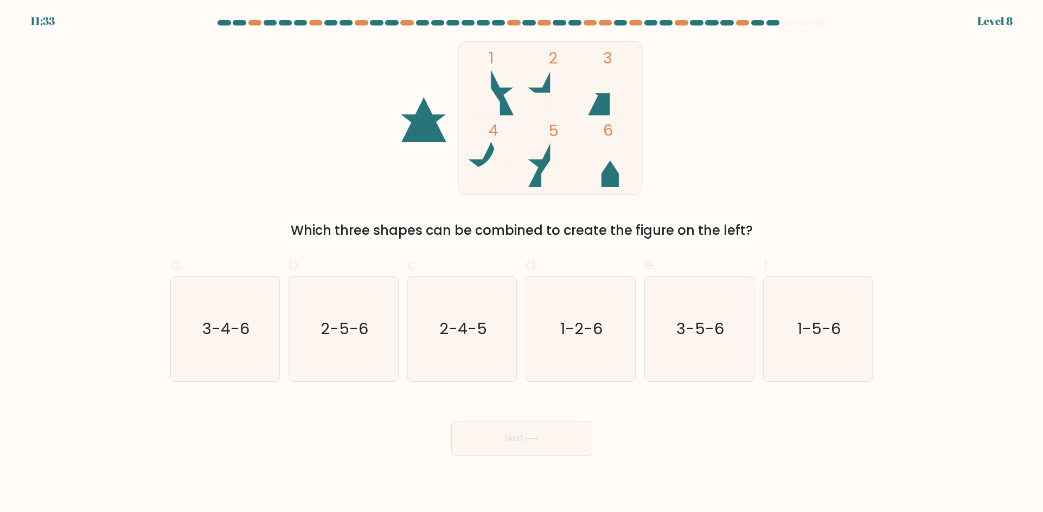
drag, startPoint x: 821, startPoint y: 341, endPoint x: 566, endPoint y: 458, distance: 280.7
click at [785, 344] on icon "1-5-6" at bounding box center [818, 329] width 105 height 105
click at [543, 444] on button "Next" at bounding box center [521, 438] width 141 height 35
drag, startPoint x: 861, startPoint y: 132, endPoint x: 859, endPoint y: 177, distance: 45.0
click at [859, 133] on div "1 2 3 4 5 6 Which three shapes can be combined to create the figure on the left?" at bounding box center [522, 140] width 716 height 199
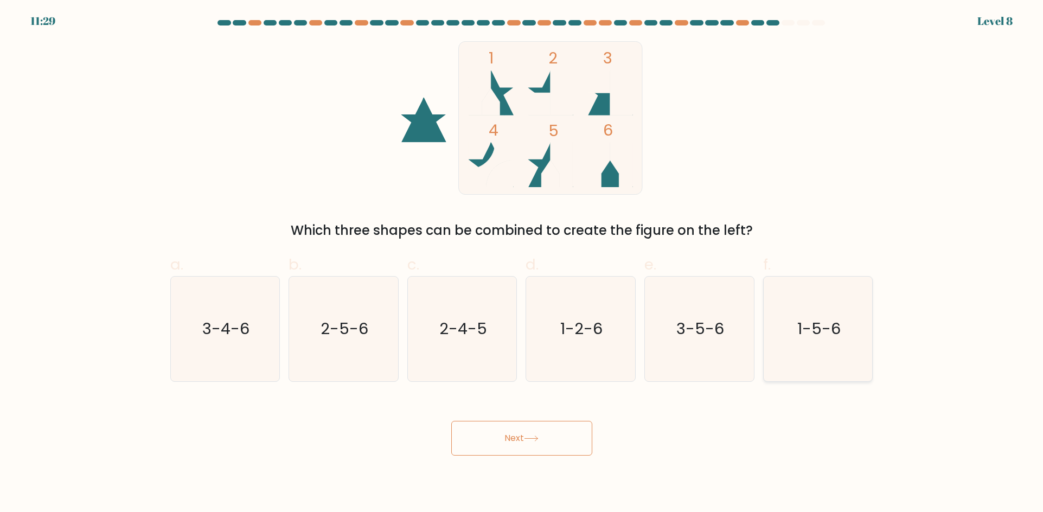
click at [830, 284] on icon "1-5-6" at bounding box center [818, 329] width 105 height 105
click at [522, 263] on input "f. 1-5-6" at bounding box center [522, 259] width 1 height 7
radio input "true"
click at [519, 435] on button "Next" at bounding box center [521, 438] width 141 height 35
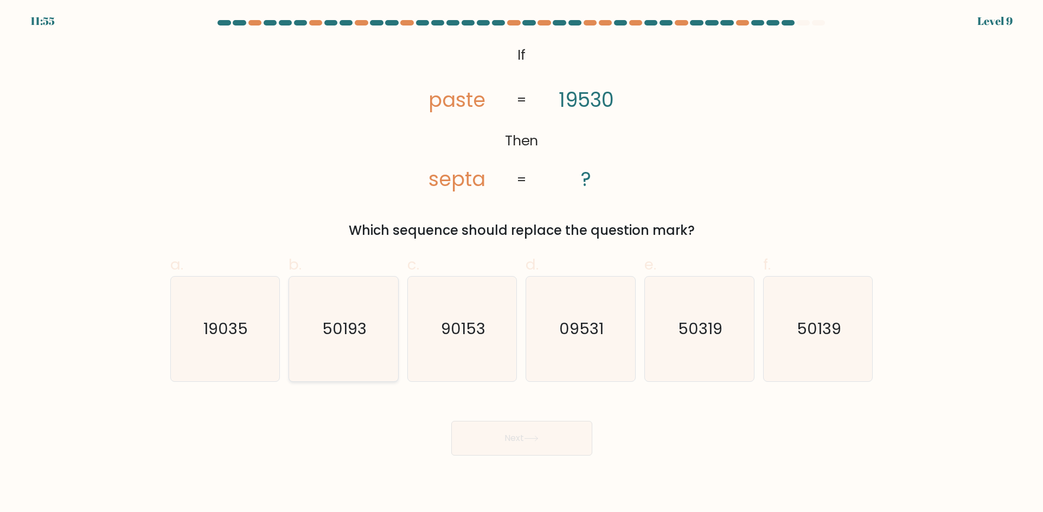
drag, startPoint x: 357, startPoint y: 332, endPoint x: 412, endPoint y: 355, distance: 59.5
click at [357, 331] on text "50193" at bounding box center [344, 329] width 44 height 22
click at [522, 263] on input "b. 50193" at bounding box center [522, 259] width 1 height 7
radio input "true"
click at [723, 136] on div "@import url('https://fonts.googleapis.com/css?family=Abril+Fatface:400,100,100i…" at bounding box center [522, 140] width 716 height 199
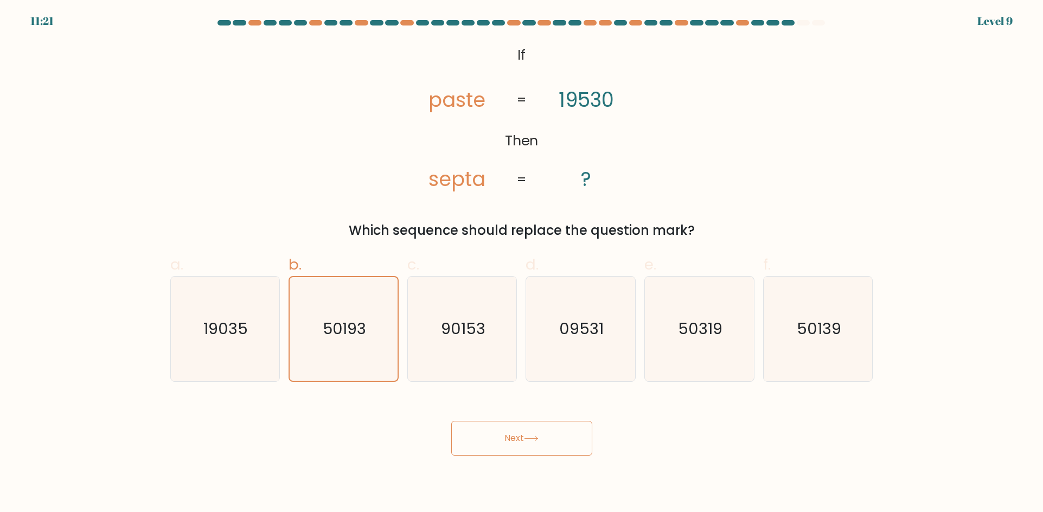
drag, startPoint x: 679, startPoint y: 326, endPoint x: 499, endPoint y: 477, distance: 235.6
click at [665, 353] on icon "50319" at bounding box center [699, 329] width 105 height 105
click at [522, 263] on input "e. 50319" at bounding box center [522, 259] width 1 height 7
radio input "true"
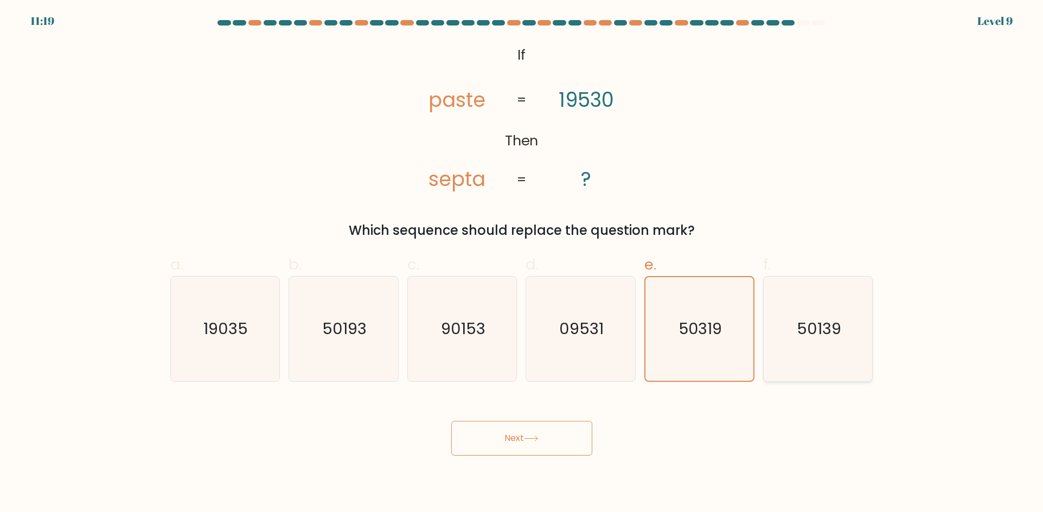
drag, startPoint x: 807, startPoint y: 352, endPoint x: 600, endPoint y: 458, distance: 233.0
click at [804, 361] on icon "50139" at bounding box center [818, 329] width 105 height 105
click at [522, 263] on input "f. 50139" at bounding box center [522, 259] width 1 height 7
radio input "true"
click at [572, 437] on button "Next" at bounding box center [521, 438] width 141 height 35
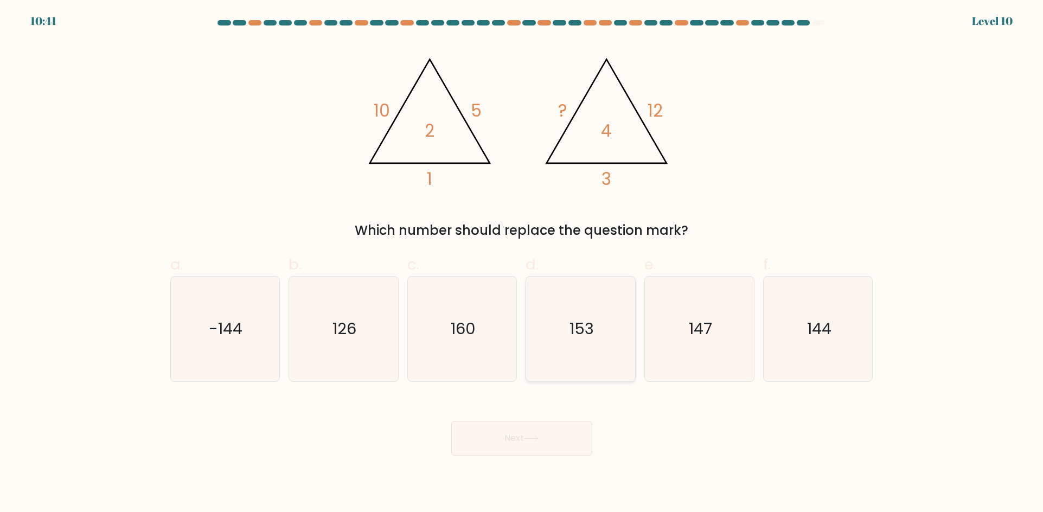
click at [556, 322] on icon "153" at bounding box center [580, 329] width 105 height 105
click at [522, 263] on input "d. 153" at bounding box center [522, 259] width 1 height 7
radio input "true"
click at [571, 442] on button "Next" at bounding box center [521, 438] width 141 height 35
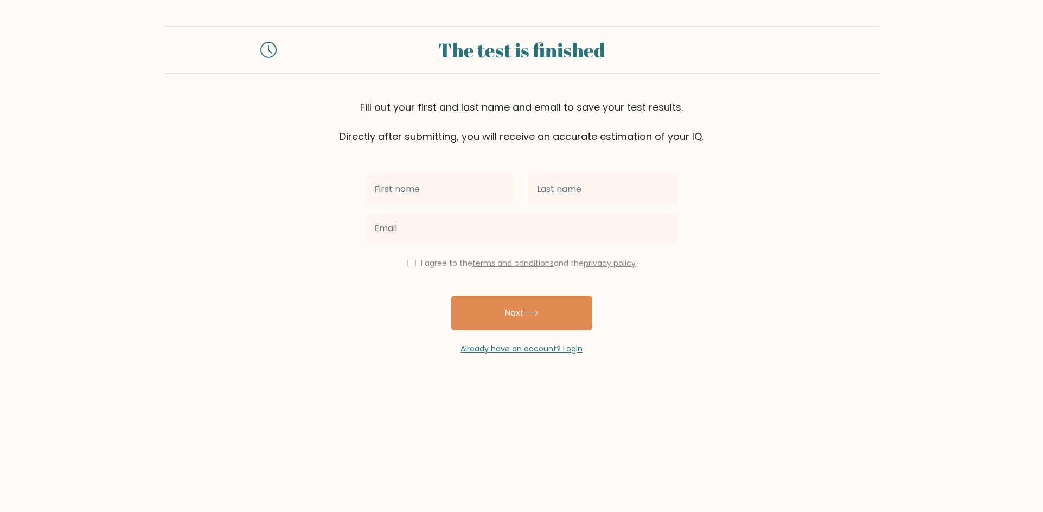
type input "s"
type input "progga"
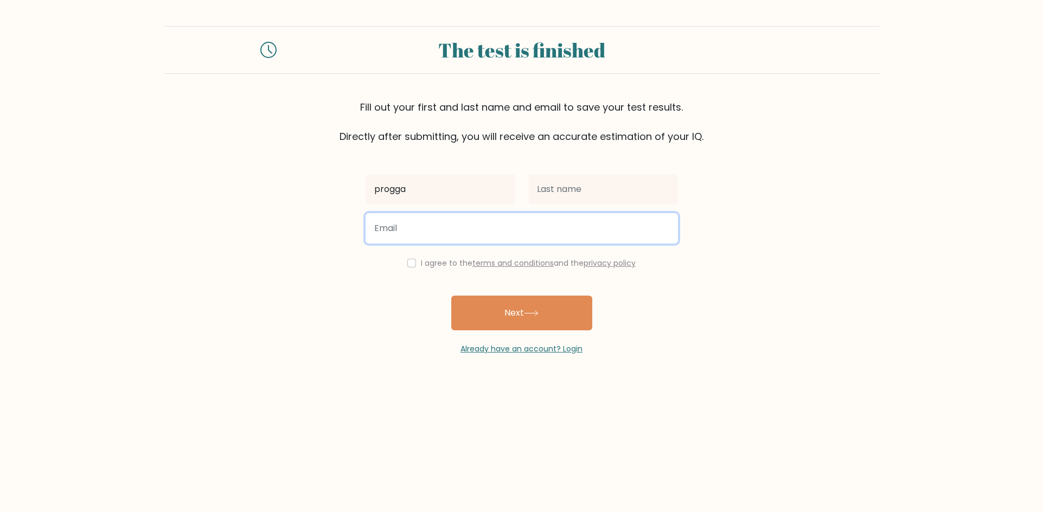
click at [413, 226] on input "email" at bounding box center [521, 228] width 312 height 30
type input "[EMAIL_ADDRESS]"
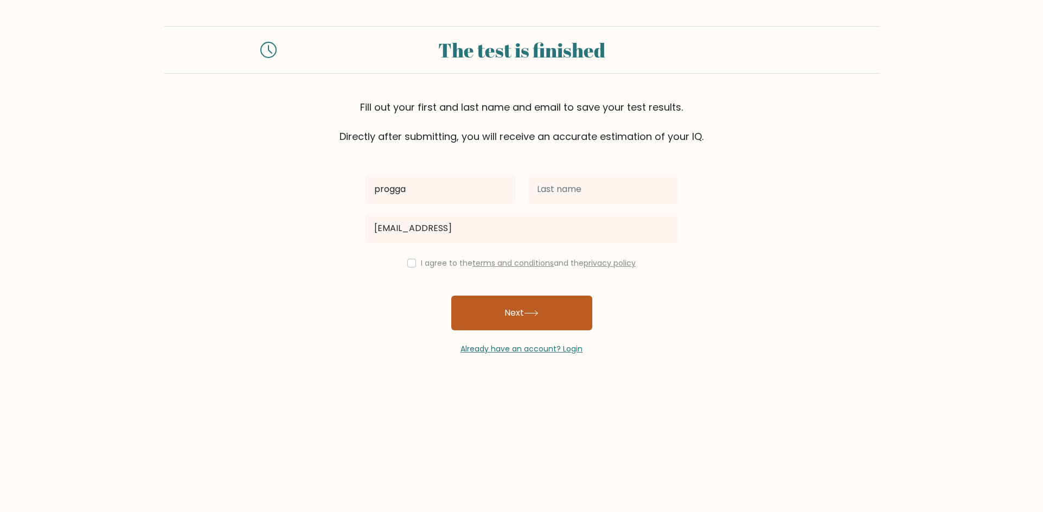
click at [496, 318] on button "Next" at bounding box center [521, 313] width 141 height 35
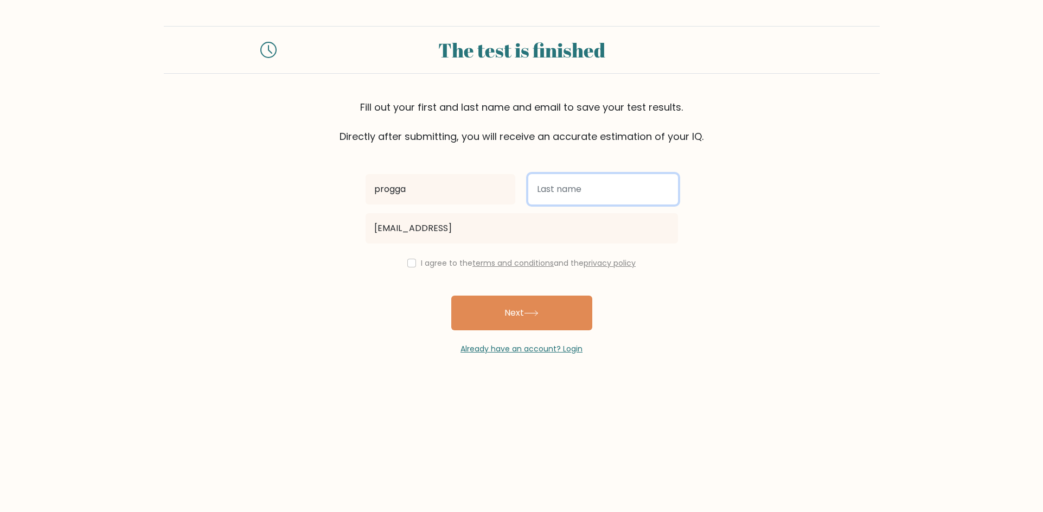
click at [554, 198] on input "text" at bounding box center [603, 189] width 150 height 30
type input "progga"
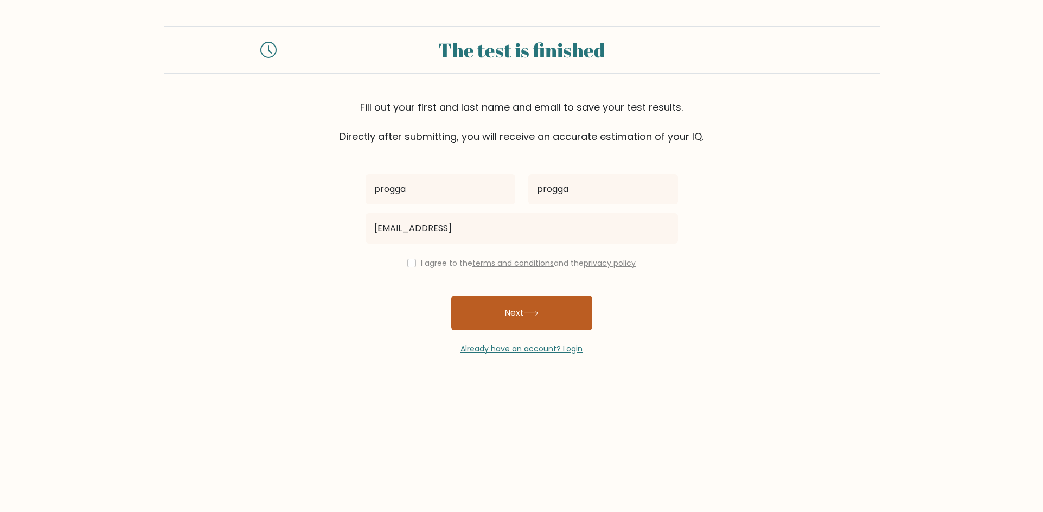
drag, startPoint x: 556, startPoint y: 301, endPoint x: 557, endPoint y: 313, distance: 11.4
click at [555, 310] on button "Next" at bounding box center [521, 313] width 141 height 35
click at [408, 264] on input "checkbox" at bounding box center [411, 263] width 9 height 9
checkbox input "true"
click at [520, 322] on button "Next" at bounding box center [521, 313] width 141 height 35
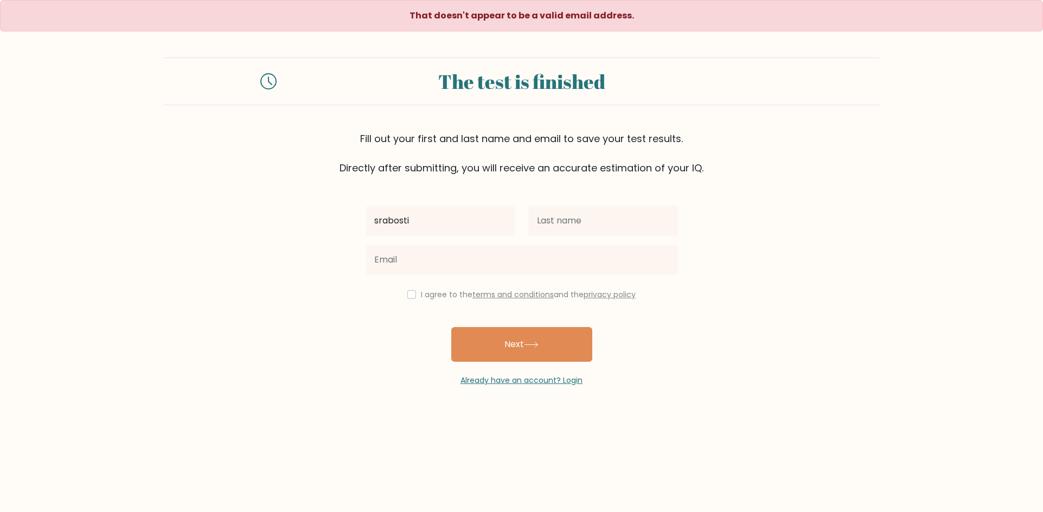
type input "srabosti"
click at [540, 220] on input "text" at bounding box center [603, 221] width 150 height 30
type input "progga"
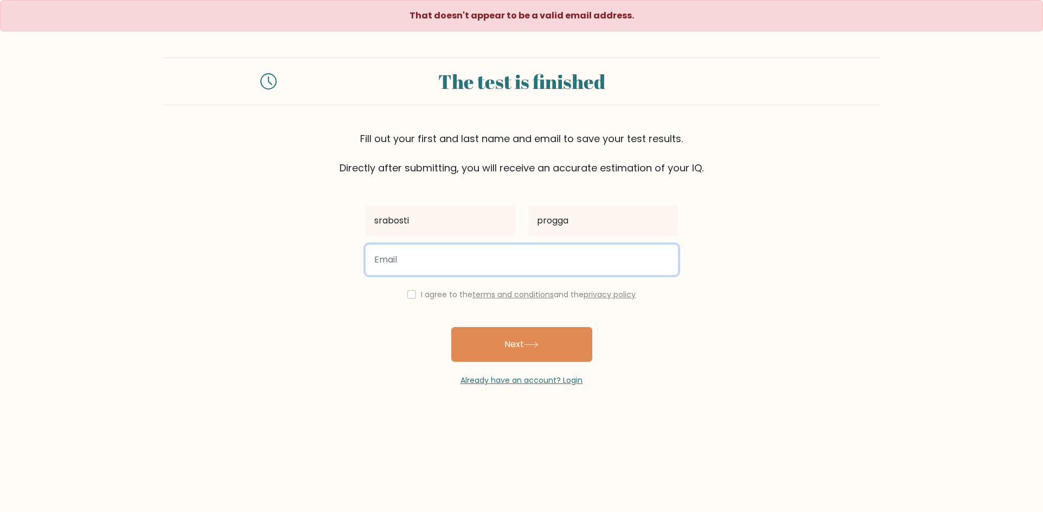
drag, startPoint x: 490, startPoint y: 252, endPoint x: 500, endPoint y: 263, distance: 15.0
click at [496, 258] on input "email" at bounding box center [521, 260] width 312 height 30
type input "[EMAIL_ADDRESS]"
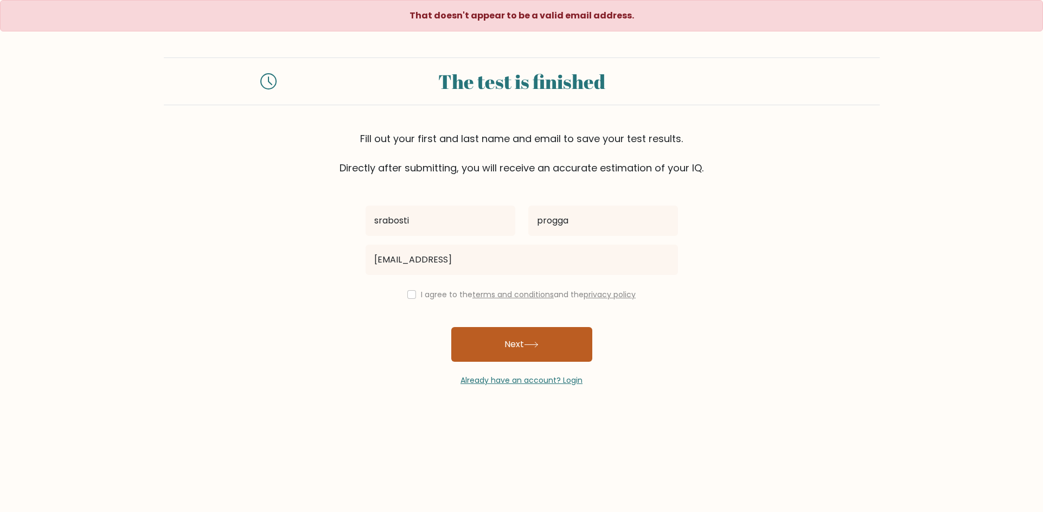
click at [552, 336] on button "Next" at bounding box center [521, 344] width 141 height 35
click at [410, 294] on input "checkbox" at bounding box center [411, 294] width 9 height 9
checkbox input "true"
drag, startPoint x: 516, startPoint y: 343, endPoint x: 517, endPoint y: 334, distance: 8.7
click at [516, 338] on button "Next" at bounding box center [521, 344] width 141 height 35
